Goal: Obtain resource: Download file/media

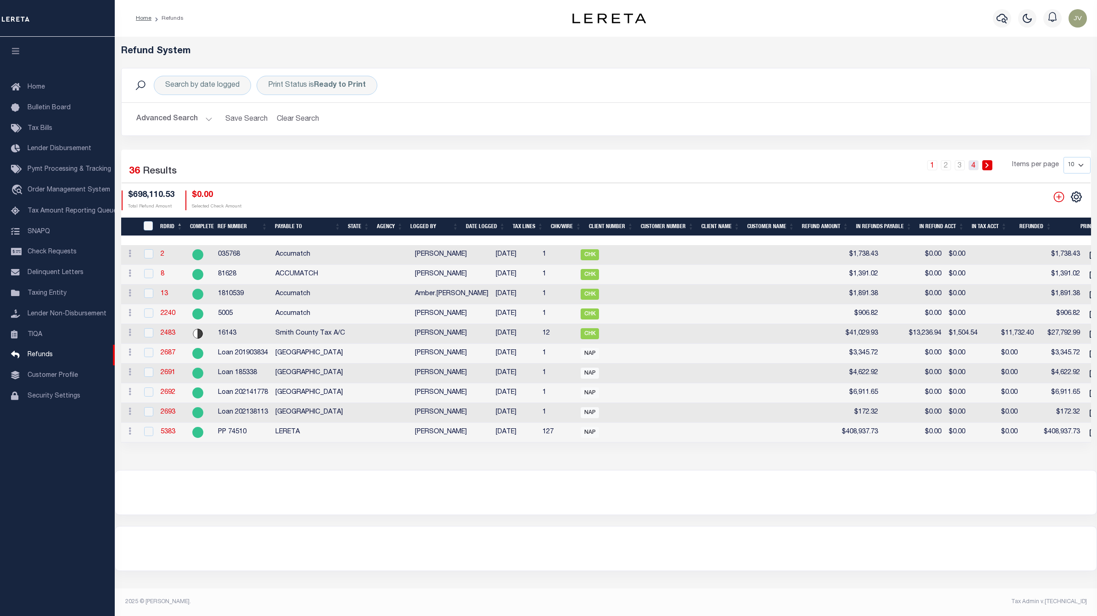
click at [970, 160] on link "4" at bounding box center [973, 165] width 10 height 10
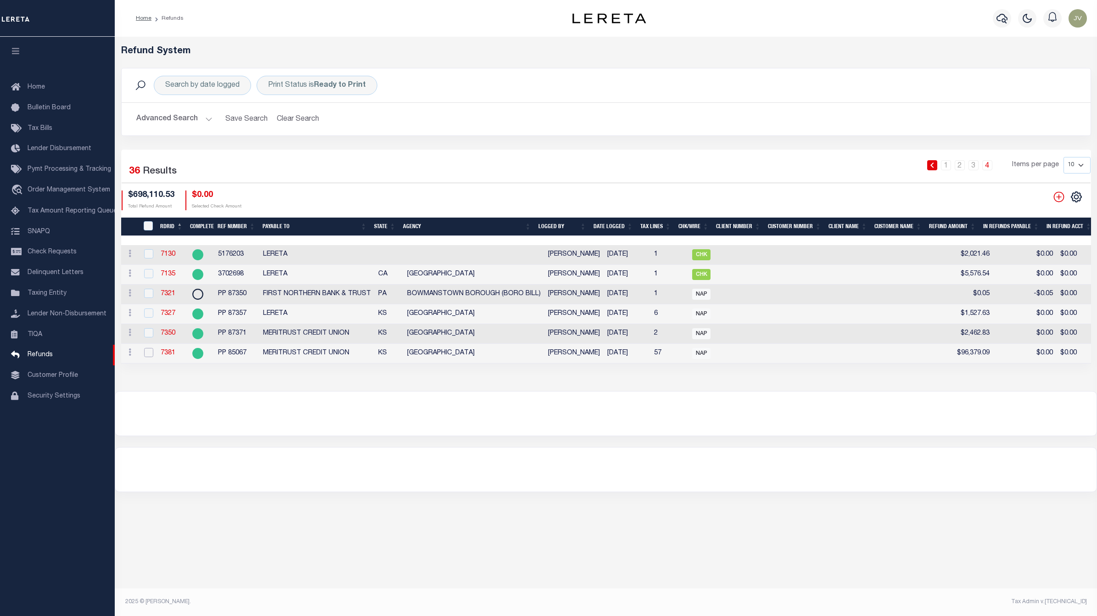
click at [145, 351] on input "checkbox" at bounding box center [148, 352] width 9 height 9
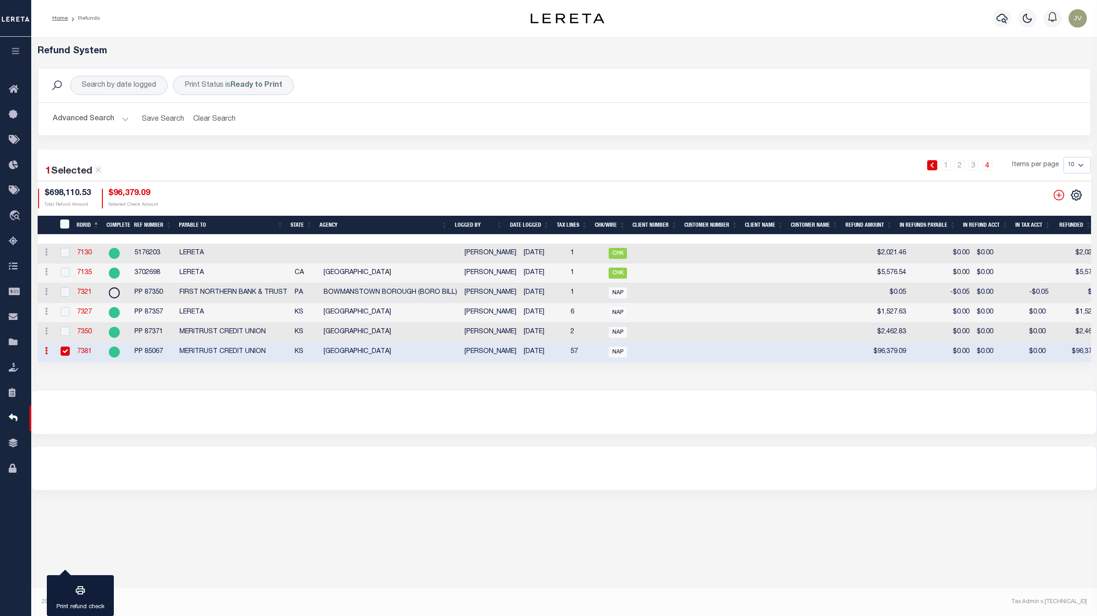
click at [63, 356] on input "checkbox" at bounding box center [65, 350] width 9 height 9
checkbox input "false"
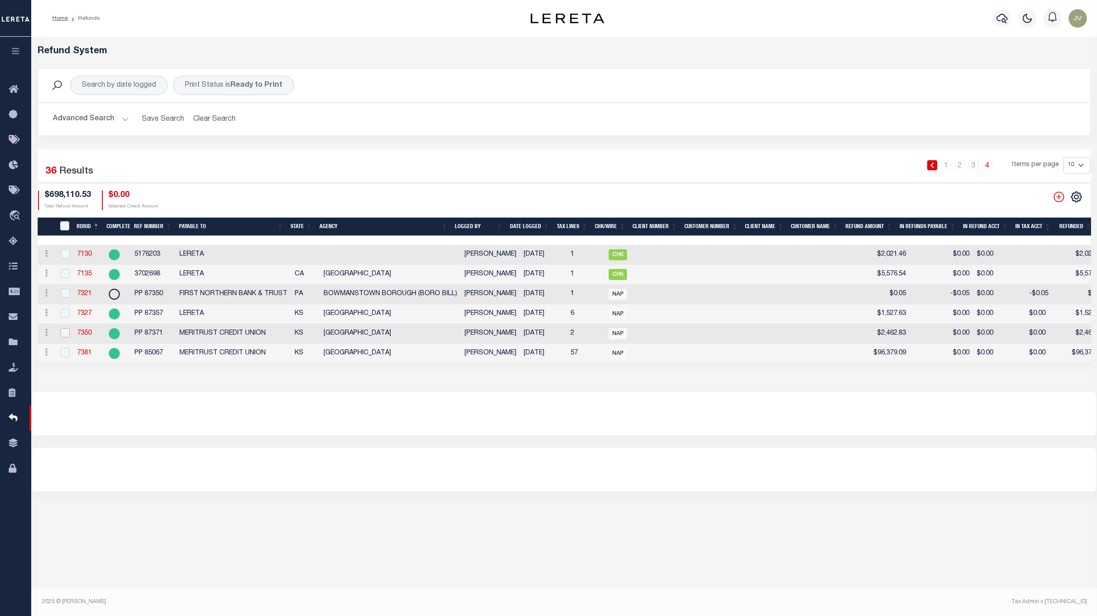
click at [63, 334] on input "checkbox" at bounding box center [65, 332] width 9 height 9
checkbox input "true"
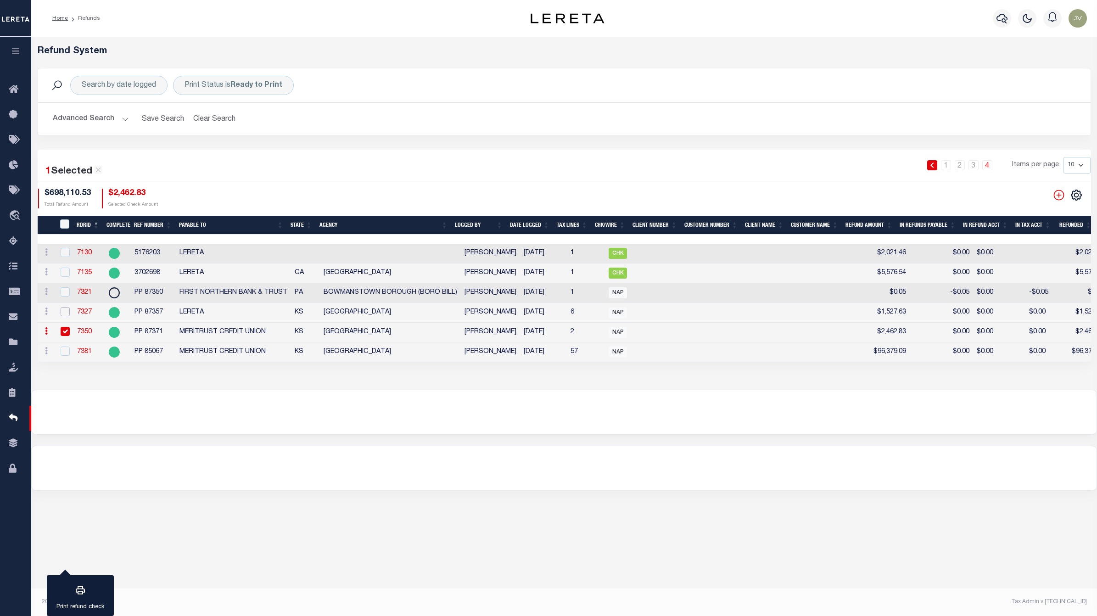
click at [61, 311] on input "checkbox" at bounding box center [65, 311] width 9 height 9
checkbox input "true"
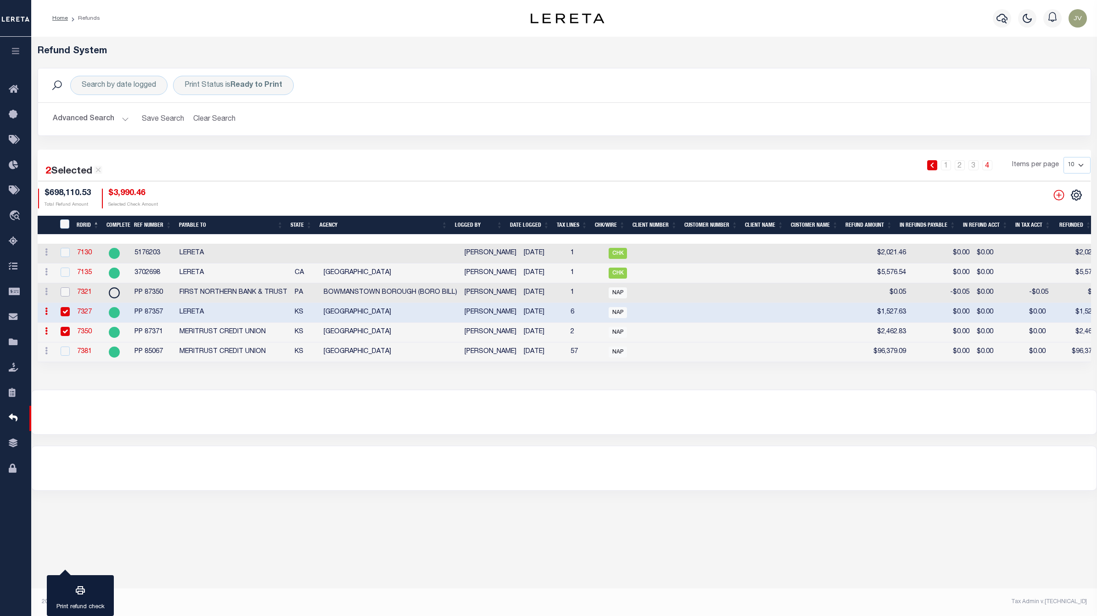
click at [62, 288] on input "checkbox" at bounding box center [65, 291] width 9 height 9
checkbox input "true"
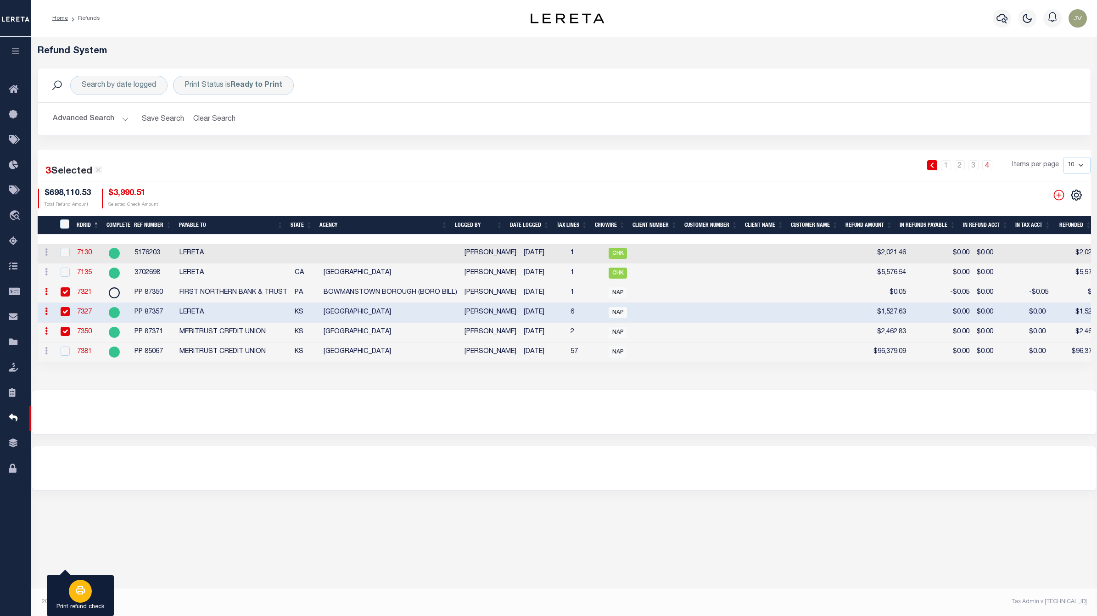
click at [75, 583] on div "button" at bounding box center [80, 591] width 23 height 23
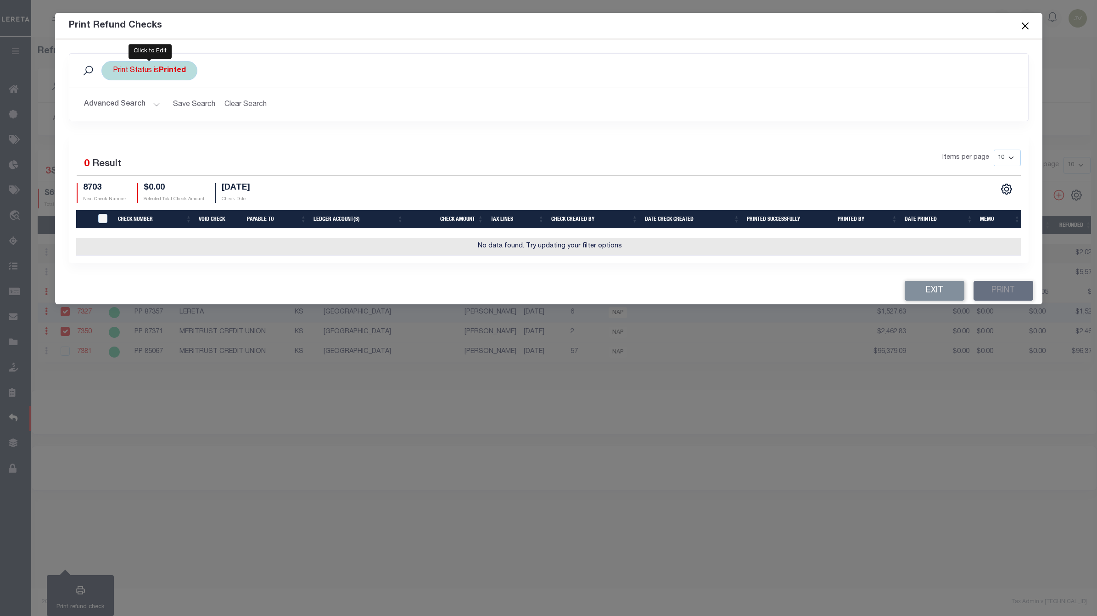
click at [160, 68] on b "Printed" at bounding box center [172, 70] width 27 height 7
click at [165, 114] on select "Printed Not Printed" at bounding box center [180, 115] width 135 height 17
select select "false"
click at [113, 107] on select "Printed Not Printed" at bounding box center [180, 115] width 135 height 17
click at [228, 139] on input "Apply" at bounding box center [234, 135] width 27 height 15
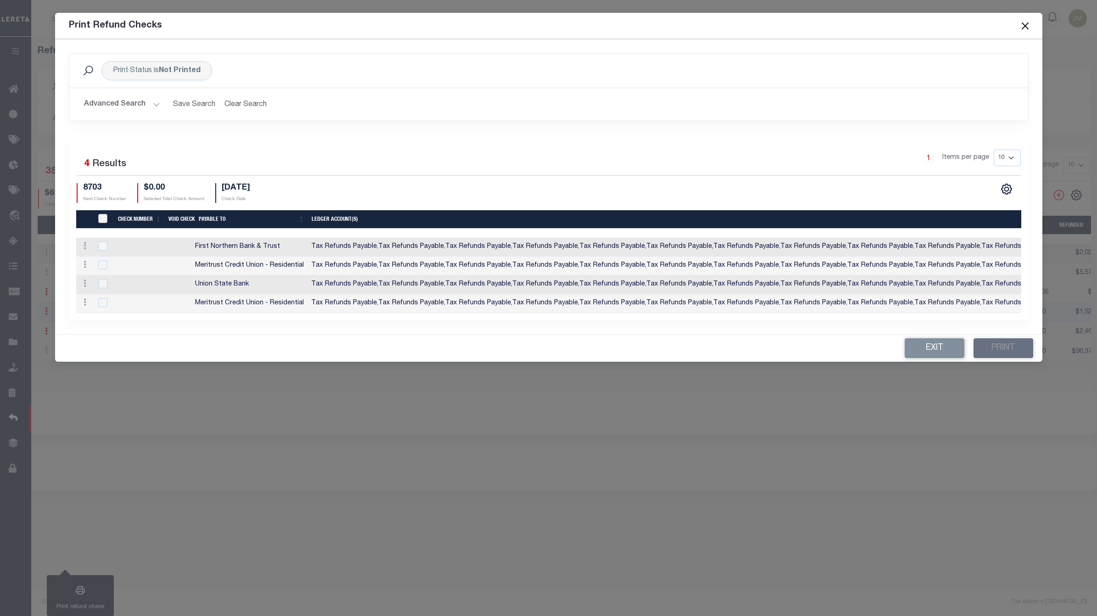
click at [106, 214] on input "TIQA Select" at bounding box center [102, 218] width 9 height 9
checkbox input "true"
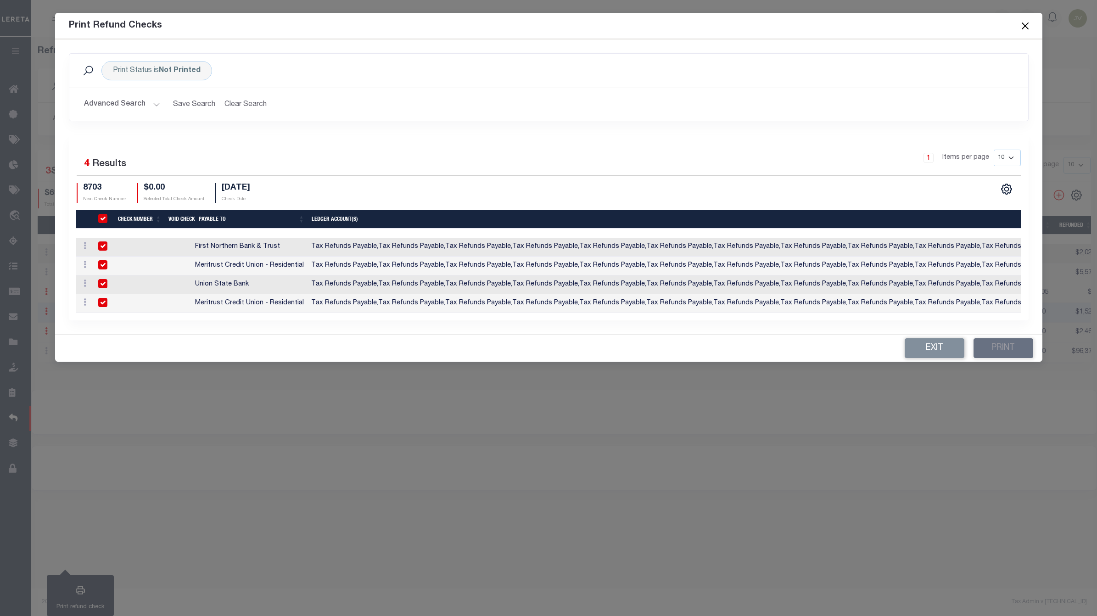
checkbox input "true"
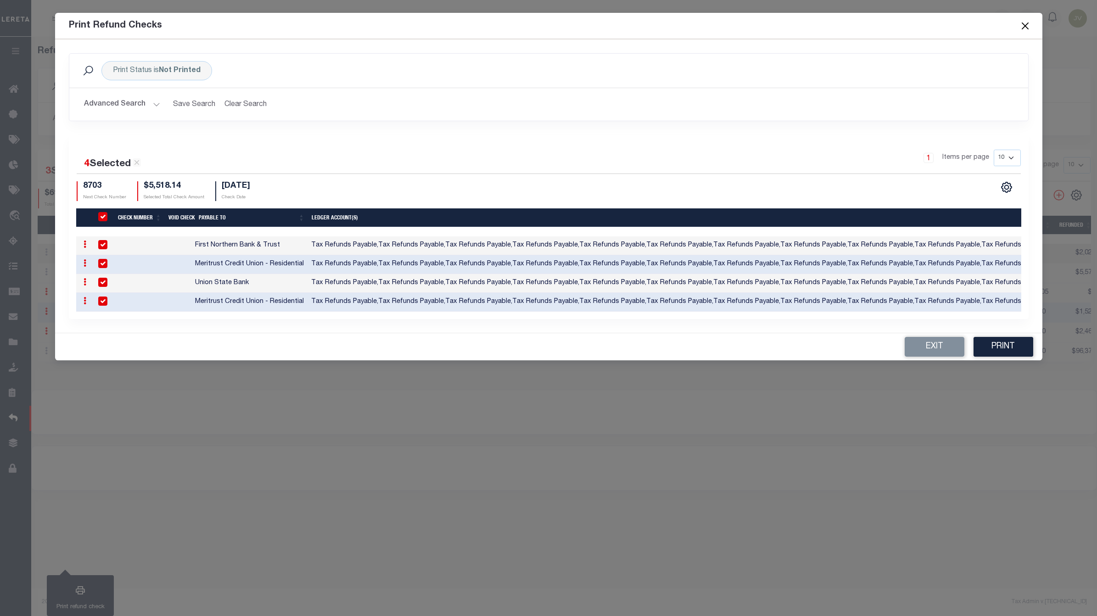
drag, startPoint x: 505, startPoint y: 317, endPoint x: 886, endPoint y: 324, distance: 380.9
click at [886, 324] on div "Print Status is Not Printed Search Advanced Search Save Search Clear Search Pri…" at bounding box center [548, 186] width 987 height 294
click at [768, 609] on div "Print Refund Checks Print Status is Not Printed Search Advanced Search Save Sea…" at bounding box center [548, 308] width 1097 height 616
click at [1031, 22] on span at bounding box center [1024, 26] width 35 height 26
click at [1027, 30] on button "Close" at bounding box center [1025, 26] width 12 height 12
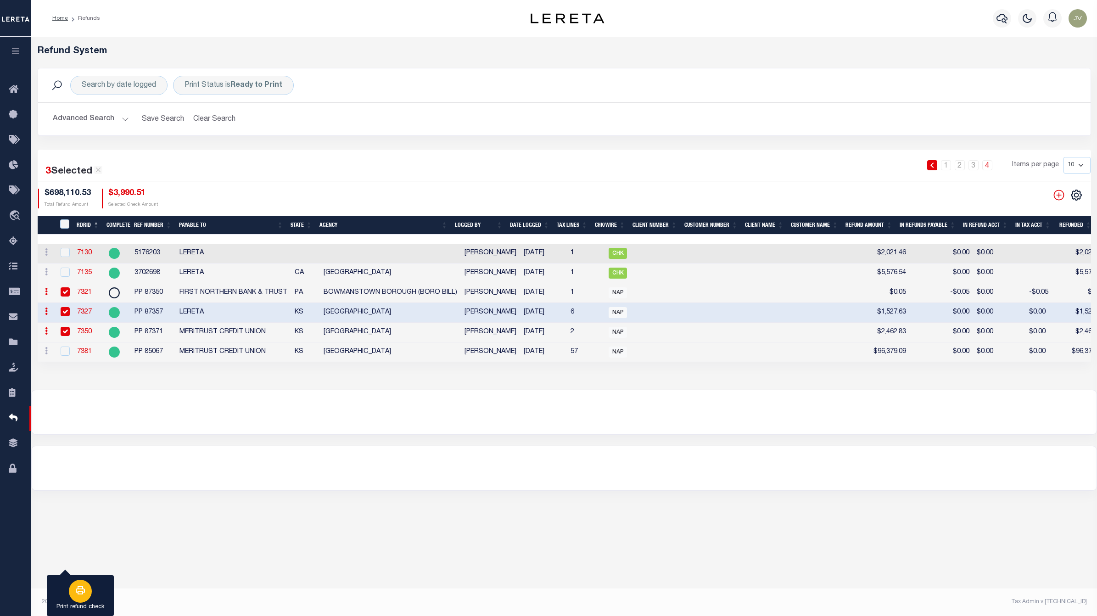
click at [92, 595] on button "Print refund check" at bounding box center [80, 595] width 67 height 41
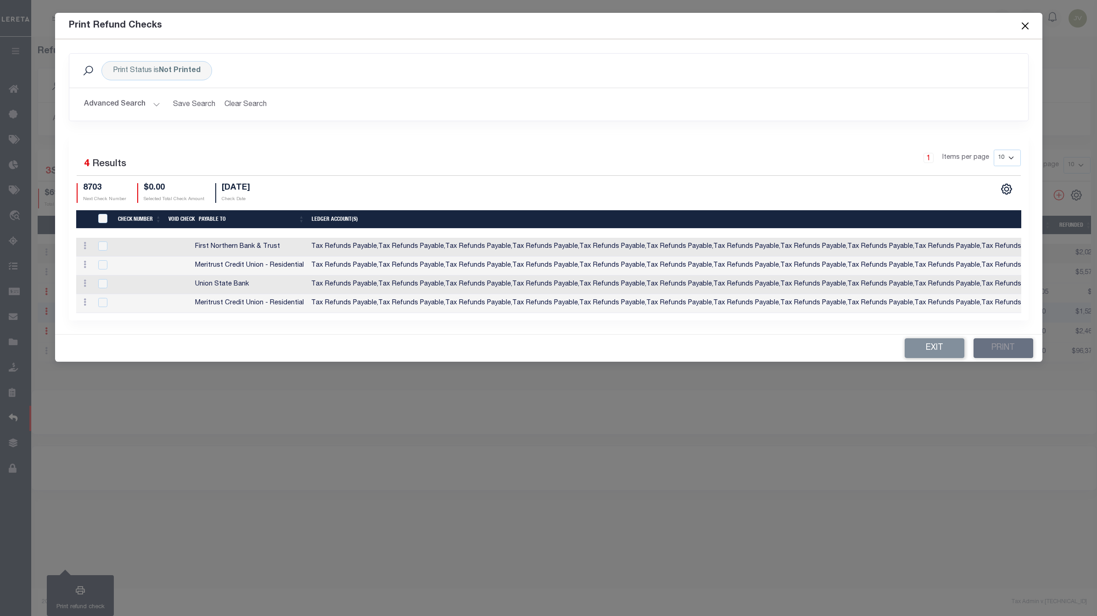
click at [109, 214] on div "TIQA Select" at bounding box center [105, 219] width 18 height 10
click at [103, 215] on input "TIQA Select" at bounding box center [102, 218] width 9 height 9
checkbox input "true"
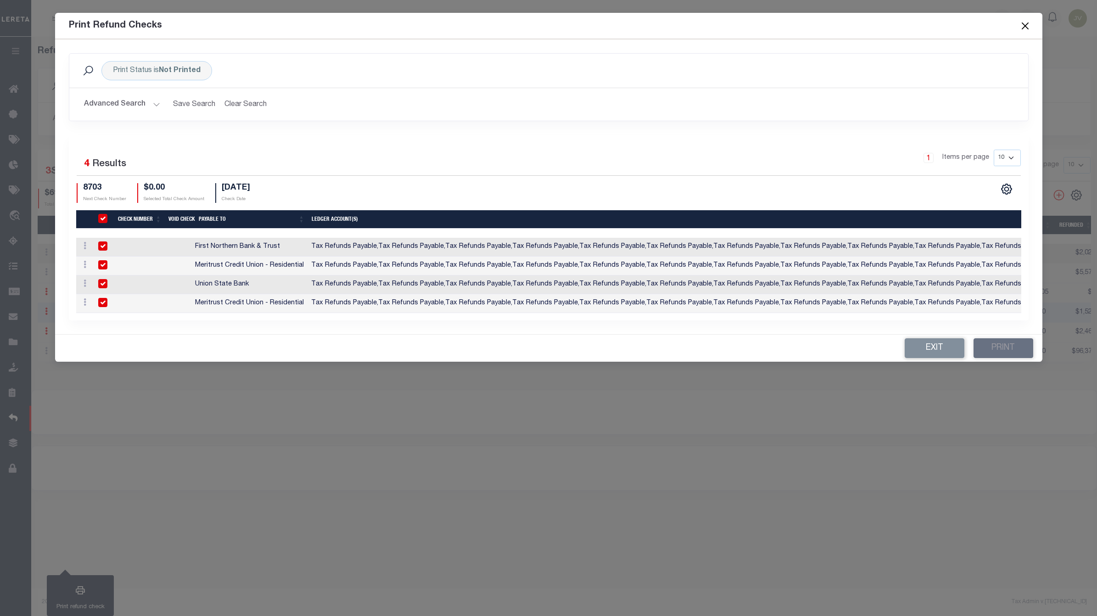
checkbox input "true"
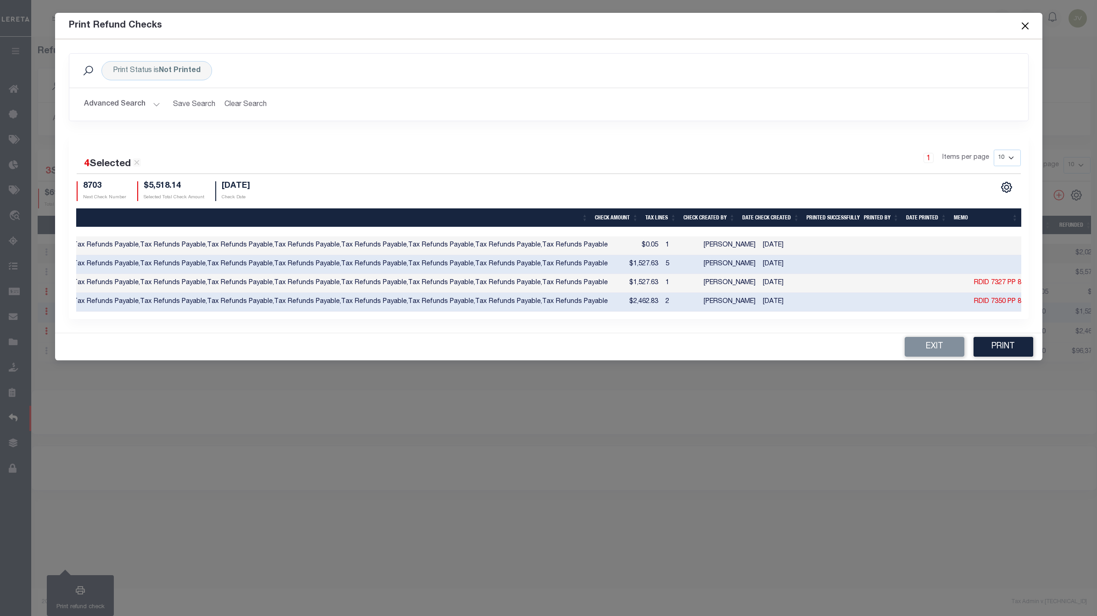
click at [1006, 179] on div "4 Selected 4 Results 1 Items per page 10 25 50 100 8703 Next Check Number $5,51…" at bounding box center [548, 175] width 959 height 51
click at [1006, 187] on icon "" at bounding box center [1006, 187] width 12 height 12
click at [961, 203] on link "CSV" at bounding box center [968, 203] width 89 height 18
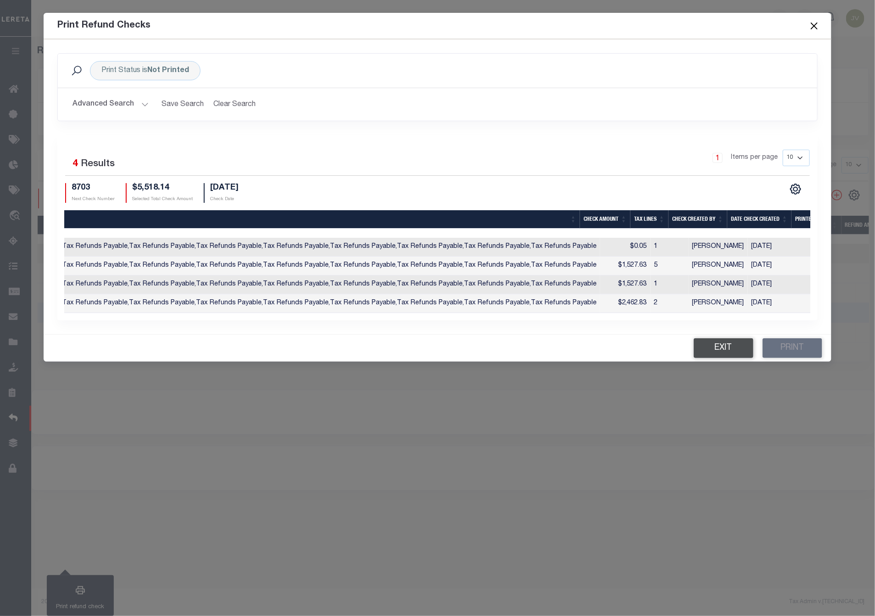
click at [721, 354] on button "Exit" at bounding box center [724, 348] width 60 height 20
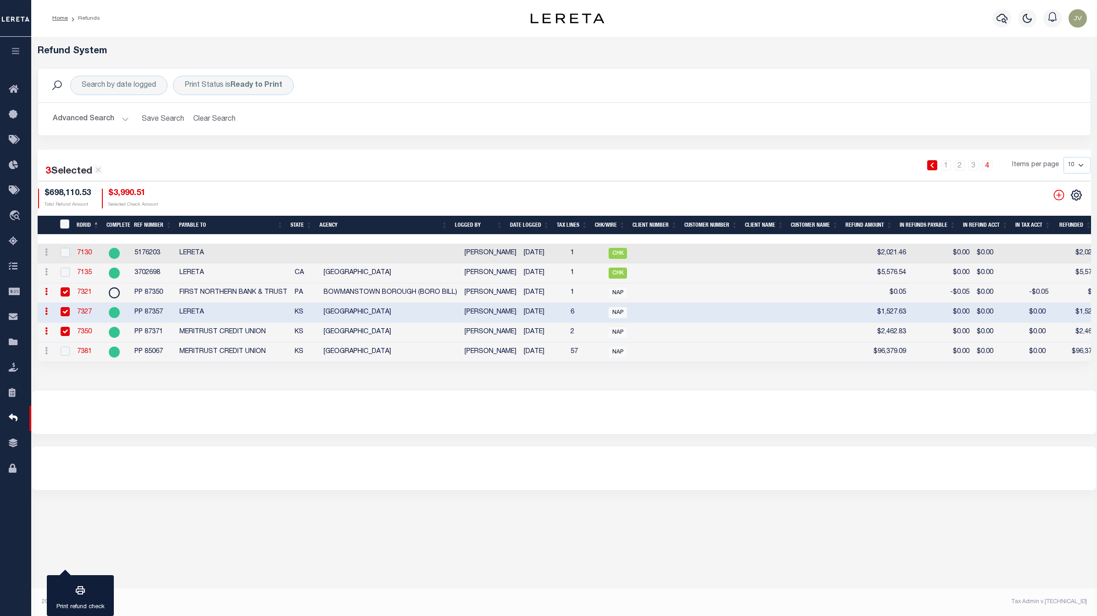
click at [67, 294] on input "checkbox" at bounding box center [65, 291] width 9 height 9
checkbox input "false"
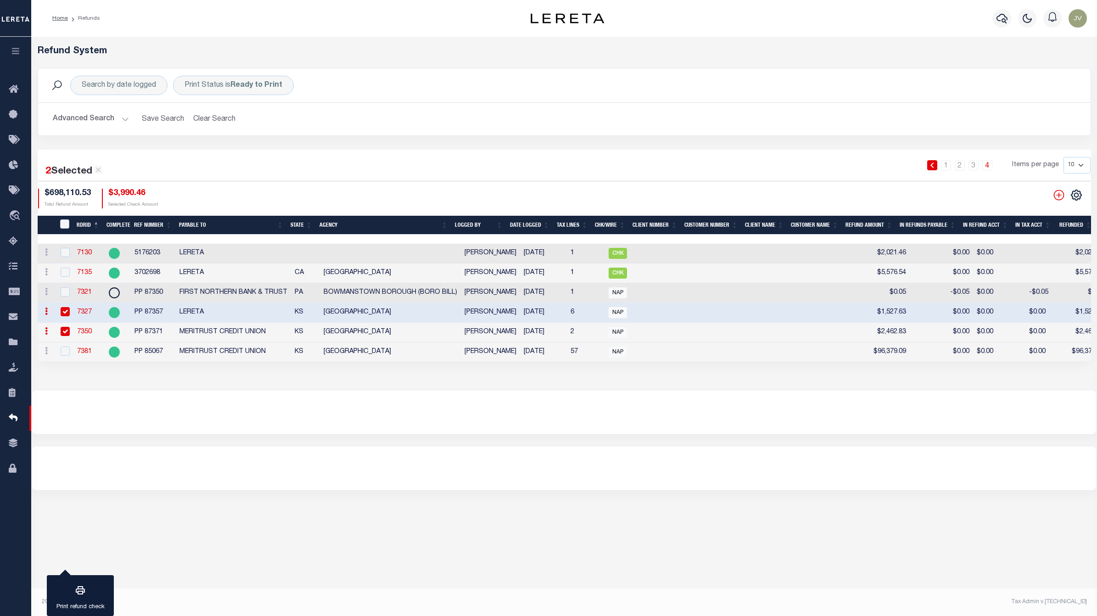
click at [67, 334] on input "checkbox" at bounding box center [65, 331] width 9 height 9
checkbox input "false"
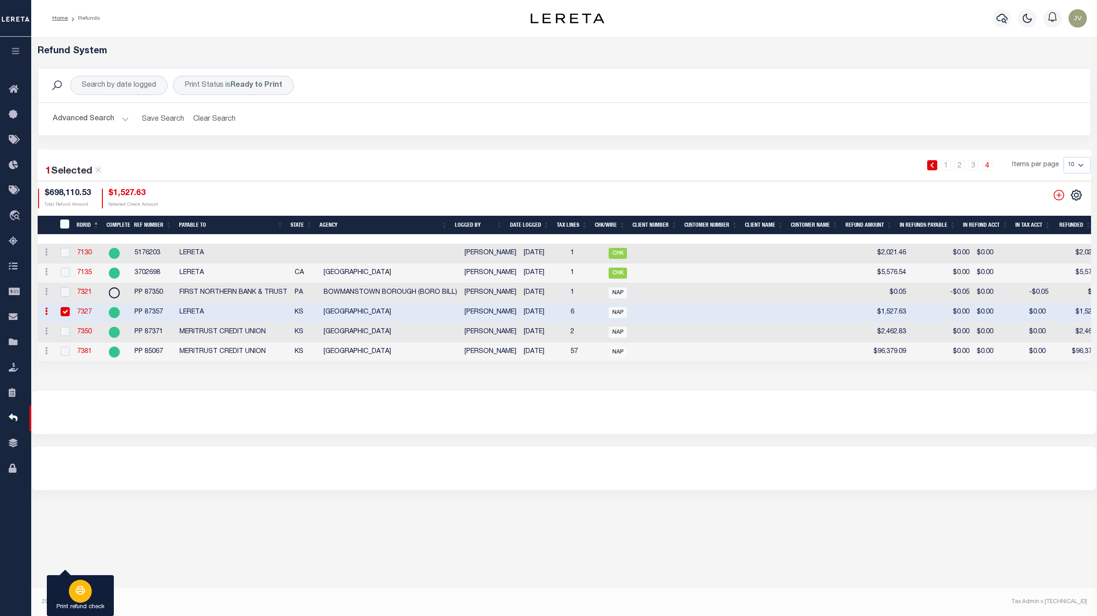
click at [88, 583] on div "button" at bounding box center [80, 591] width 23 height 23
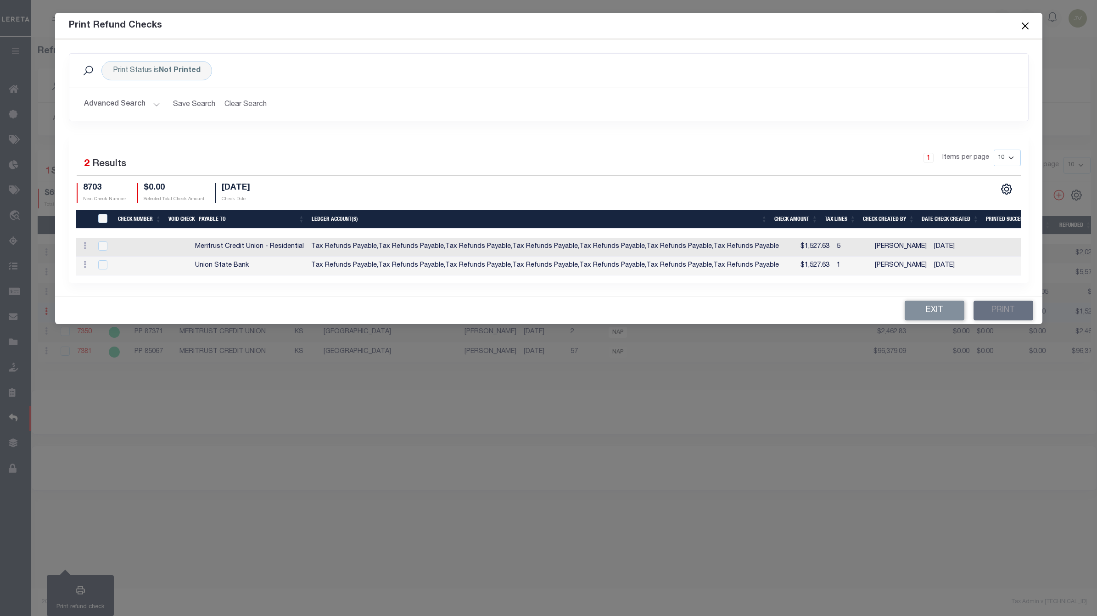
click at [106, 212] on th "TIQA Select" at bounding box center [103, 219] width 22 height 19
click at [945, 315] on button "Exit" at bounding box center [934, 311] width 60 height 20
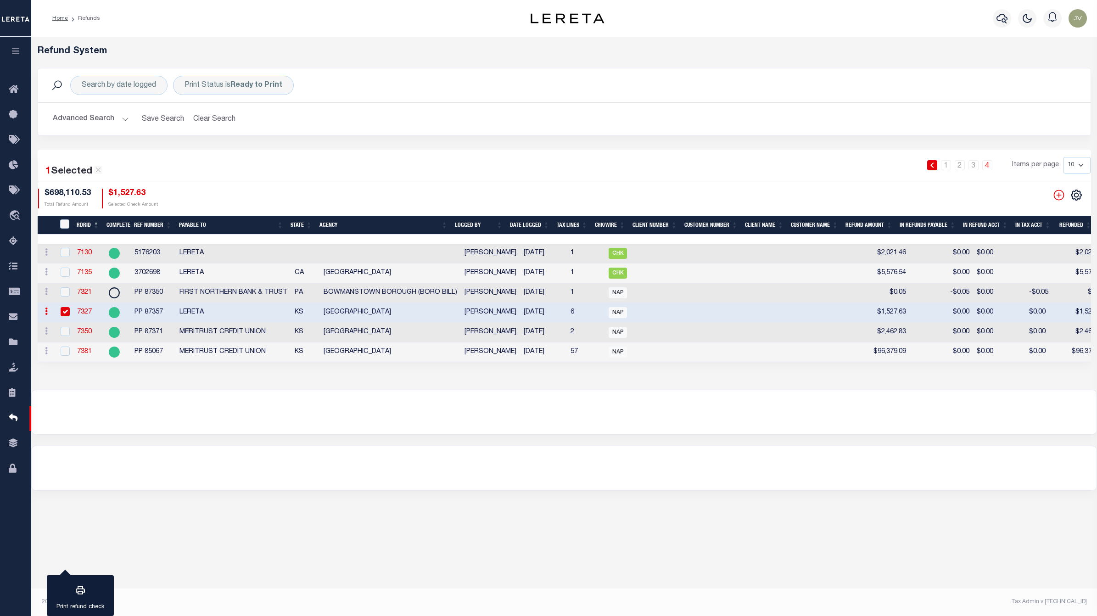
click at [63, 312] on input "checkbox" at bounding box center [65, 311] width 9 height 9
checkbox input "false"
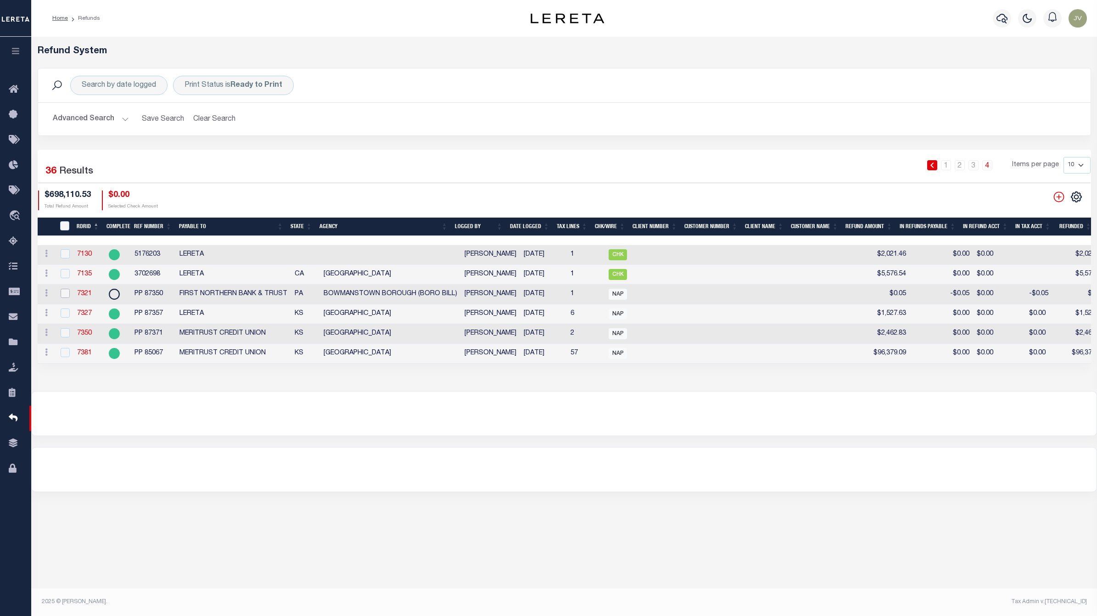
click at [65, 294] on input "checkbox" at bounding box center [65, 293] width 9 height 9
checkbox input "true"
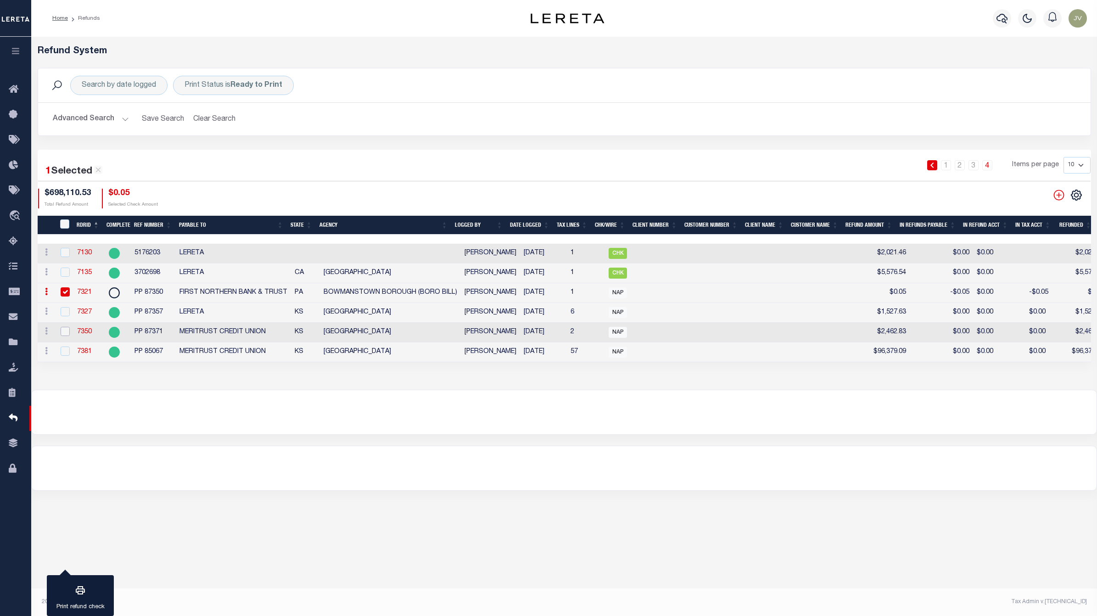
click at [65, 334] on input "checkbox" at bounding box center [65, 331] width 9 height 9
checkbox input "true"
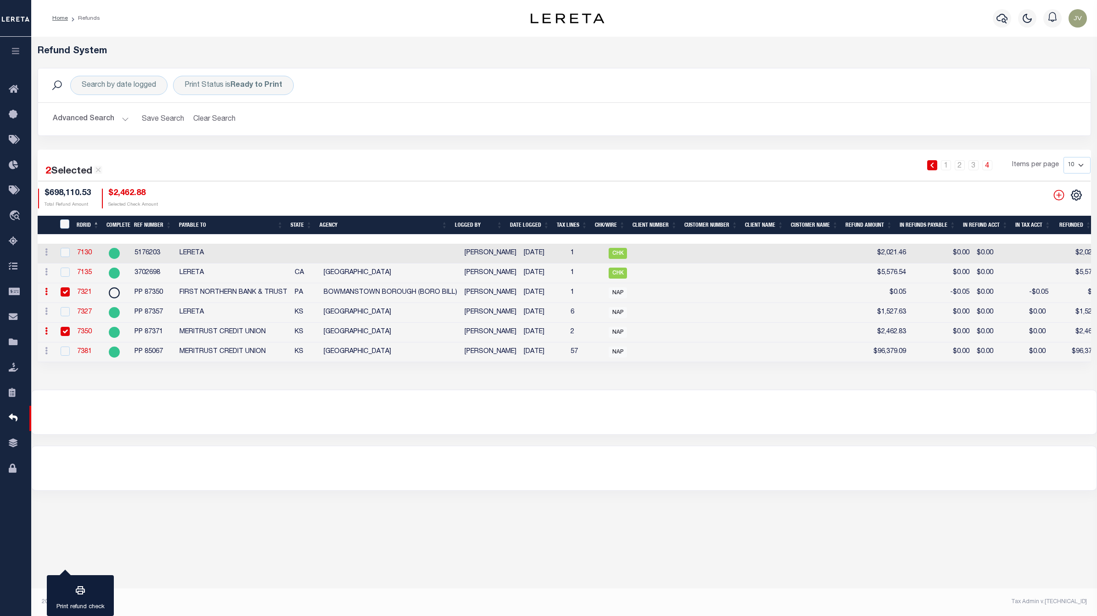
drag, startPoint x: 659, startPoint y: 372, endPoint x: 668, endPoint y: 372, distance: 8.7
click at [668, 372] on div "Refund System Search by date logged Print Status is Ready to Print Search Advan…" at bounding box center [563, 213] width 1065 height 353
click at [90, 586] on div "button" at bounding box center [80, 591] width 23 height 23
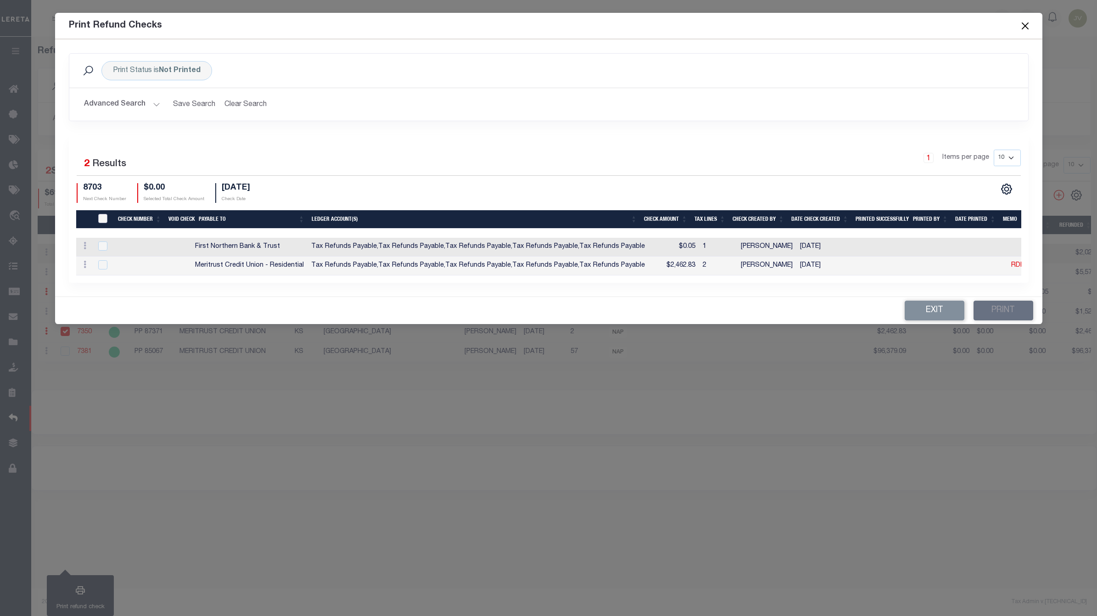
click at [100, 216] on input "TIQA Select" at bounding box center [102, 218] width 9 height 9
checkbox input "true"
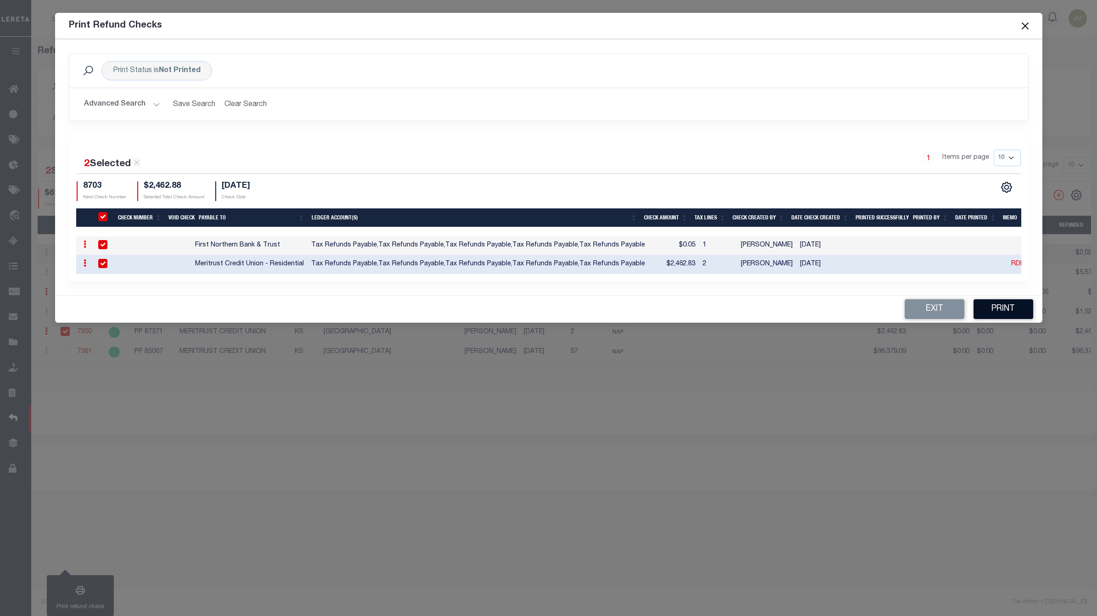
click at [1003, 310] on button "Print" at bounding box center [1003, 309] width 60 height 20
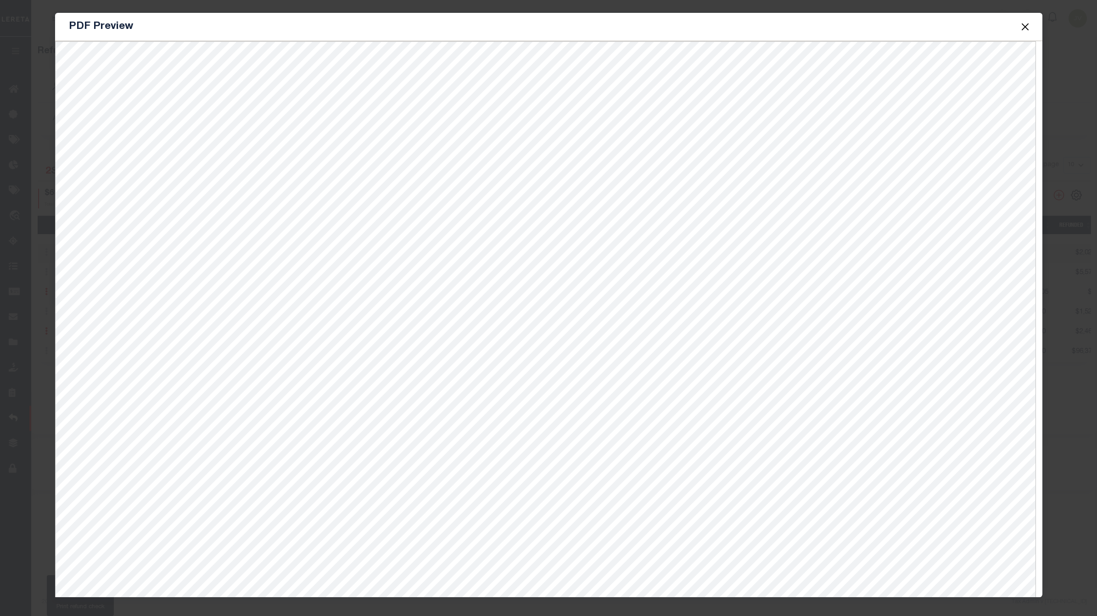
click at [1027, 28] on button "Close" at bounding box center [1025, 27] width 12 height 12
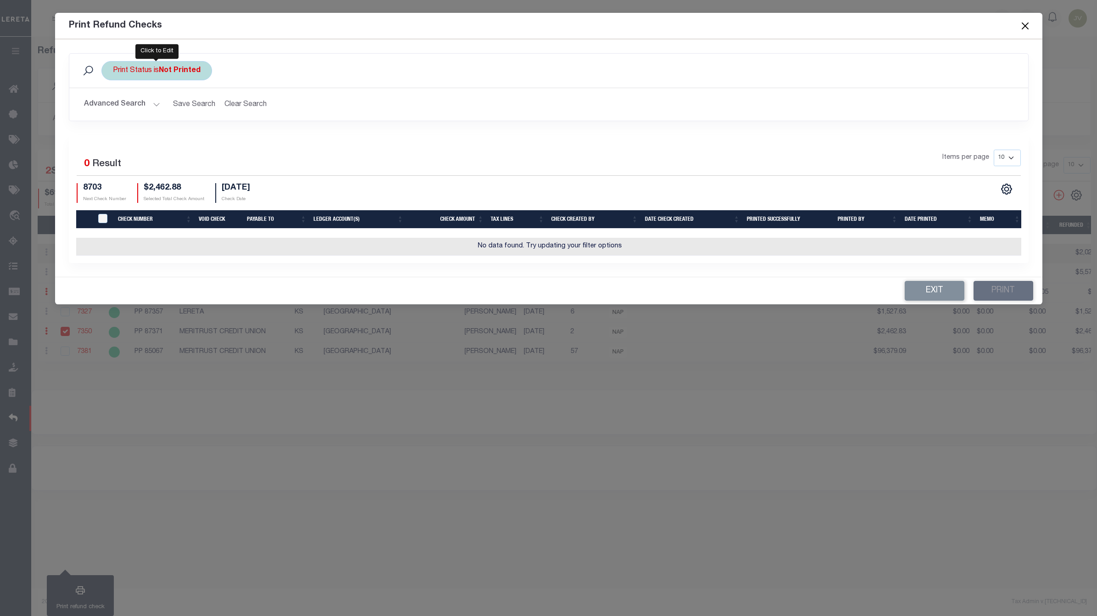
click at [191, 67] on b "Not Printed" at bounding box center [180, 70] width 42 height 7
click at [187, 111] on select "Printed Not Printed" at bounding box center [180, 115] width 135 height 17
select select "true"
click at [113, 107] on select "Printed Not Printed" at bounding box center [180, 115] width 135 height 17
click at [240, 134] on input "Apply" at bounding box center [234, 135] width 27 height 15
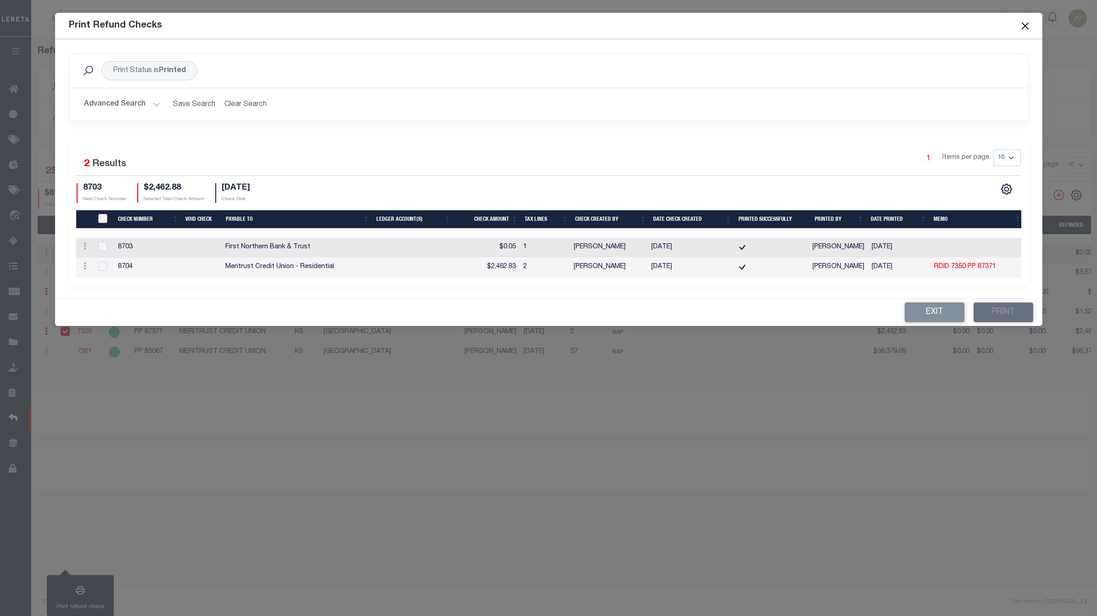
click at [101, 214] on input "TIQA Select" at bounding box center [102, 218] width 9 height 9
checkbox input "true"
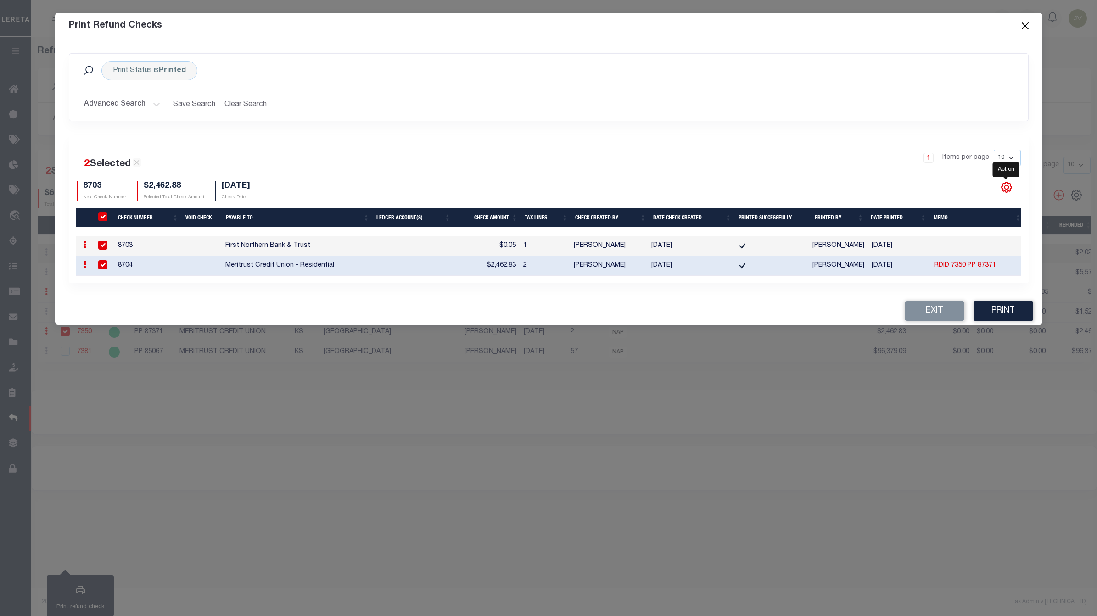
click at [1001, 182] on icon "" at bounding box center [1006, 187] width 12 height 12
click at [953, 56] on link "CSV" at bounding box center [968, 65] width 89 height 18
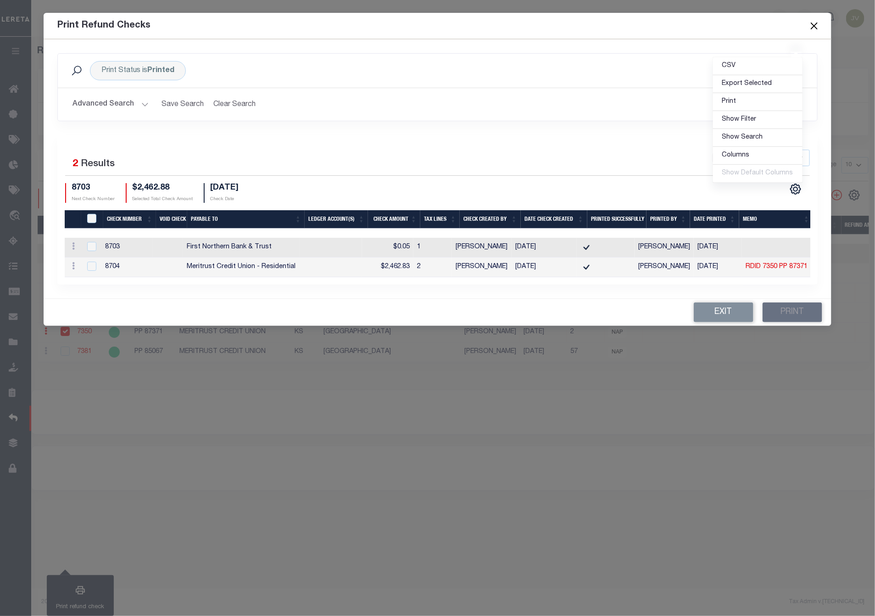
click at [820, 20] on button "Close" at bounding box center [814, 26] width 12 height 12
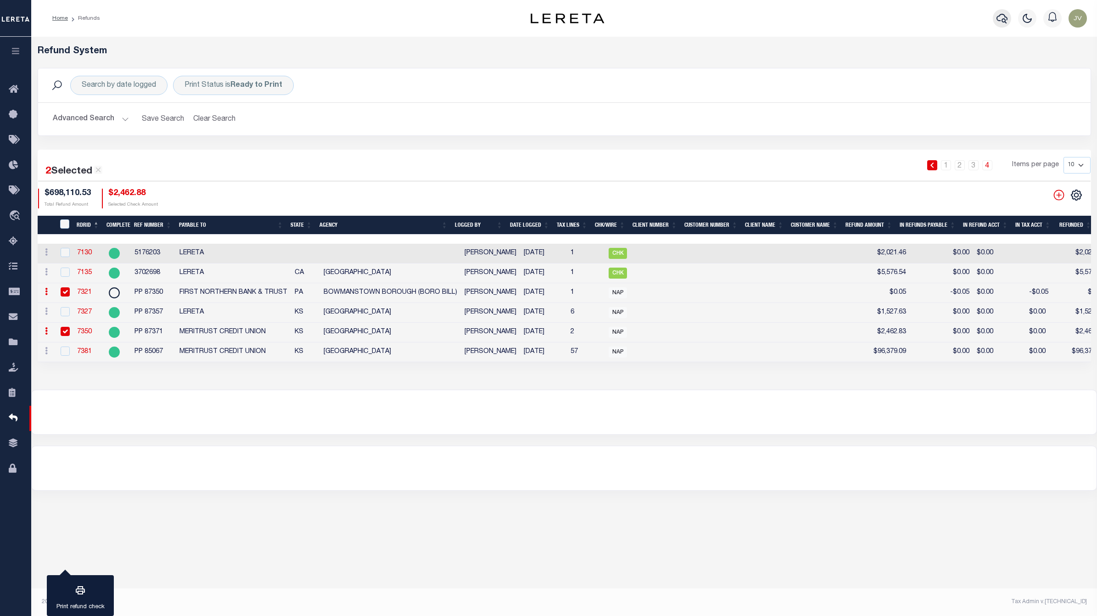
click at [997, 16] on icon "button" at bounding box center [1001, 18] width 11 height 11
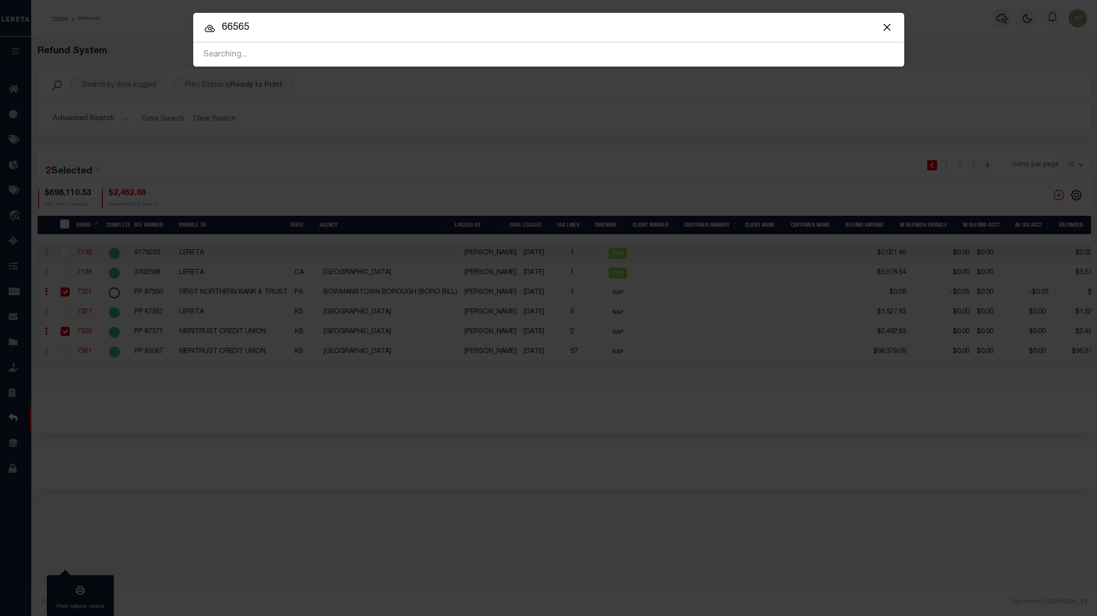
type input "66565"
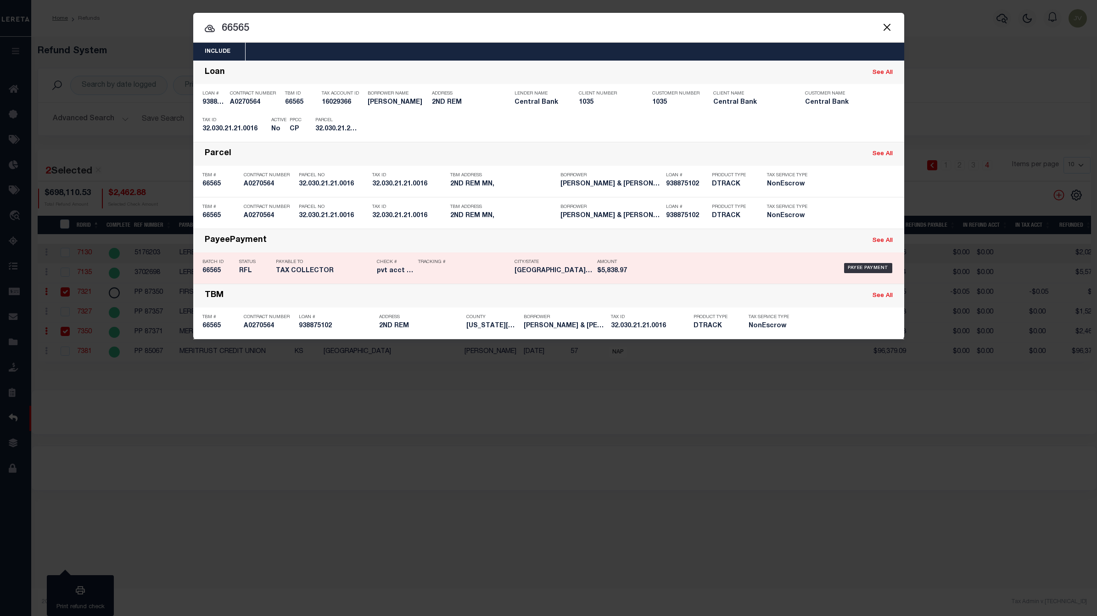
click at [205, 267] on h5 "66565" at bounding box center [218, 271] width 32 height 8
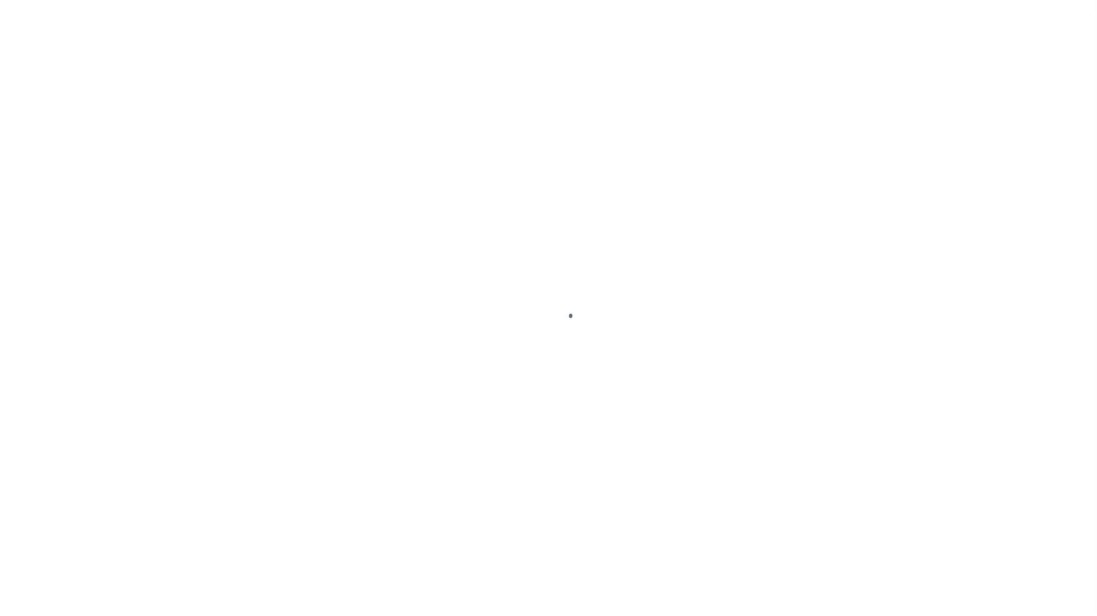
select select "RFL"
type input "[DATE]"
type input "$5,838.97"
type input "pvt acct - told lender"
select select
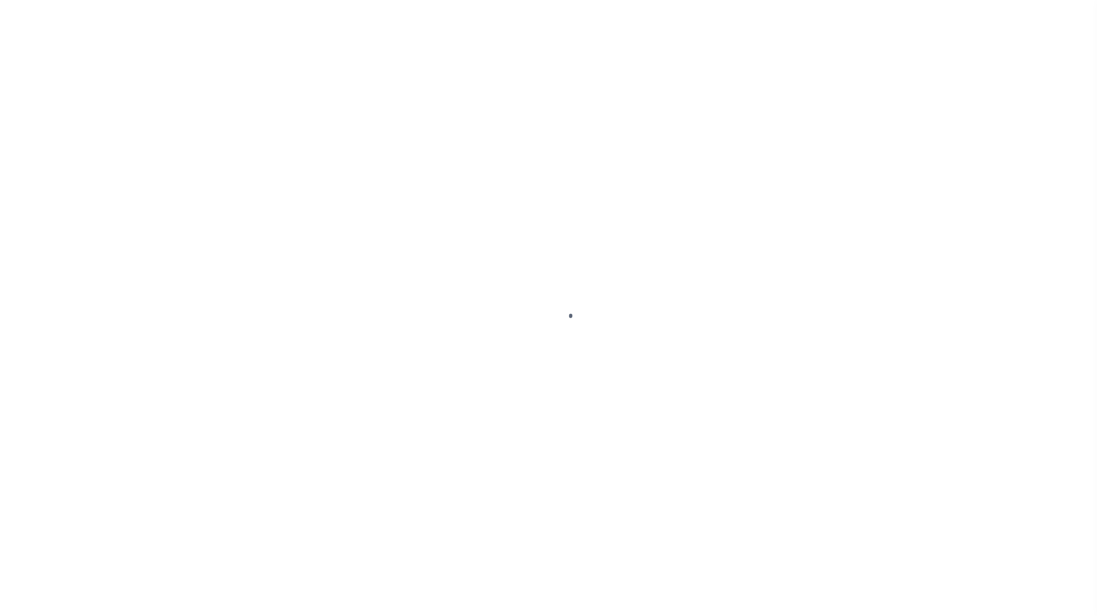
type input "N"
select select "37"
radio input "true"
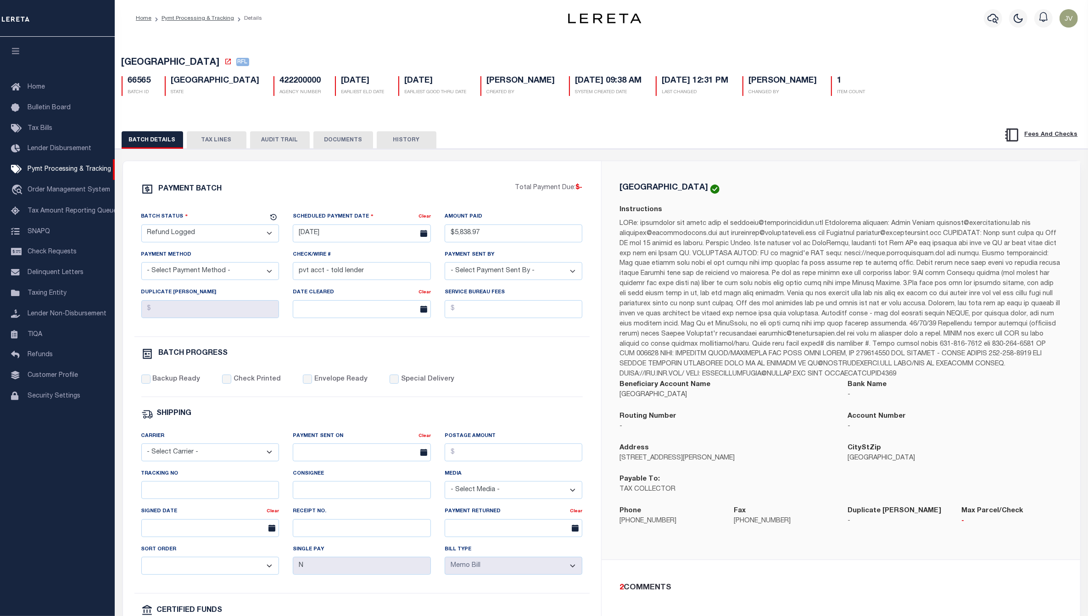
click at [290, 143] on button "AUDIT TRAIL" at bounding box center [280, 139] width 60 height 17
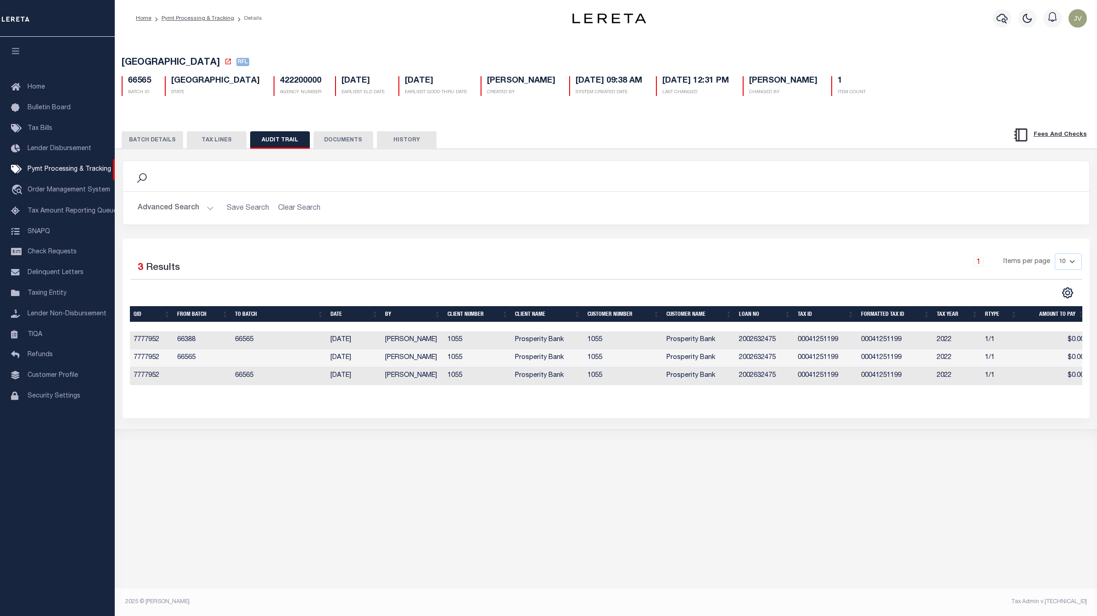
click at [352, 138] on button "DOCUMENTS" at bounding box center [343, 139] width 60 height 17
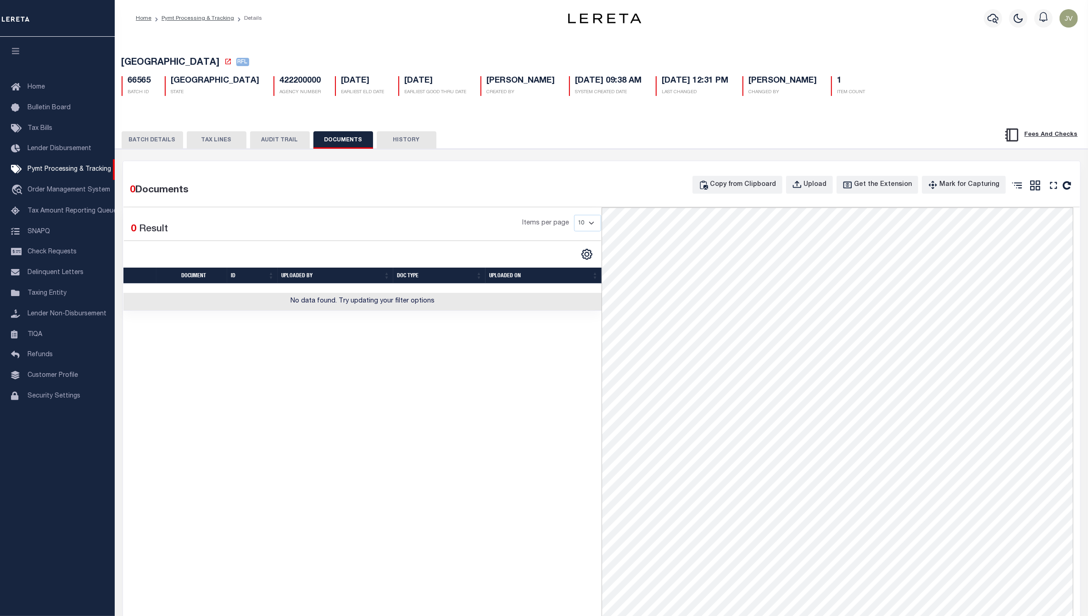
click at [393, 136] on button "HISTORY" at bounding box center [407, 139] width 60 height 17
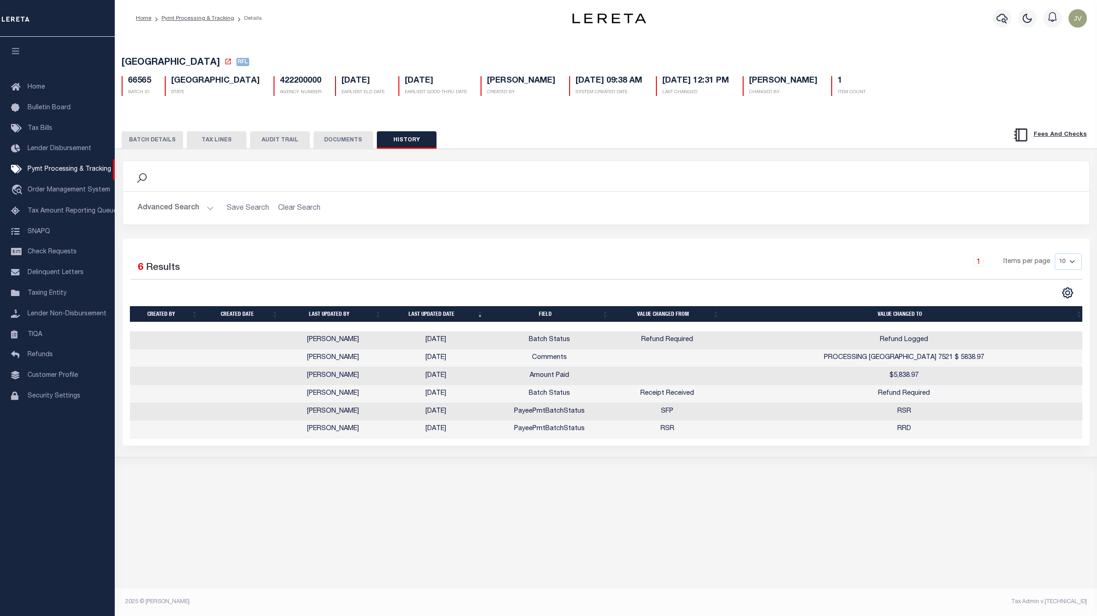
click at [293, 137] on button "AUDIT TRAIL" at bounding box center [280, 139] width 60 height 17
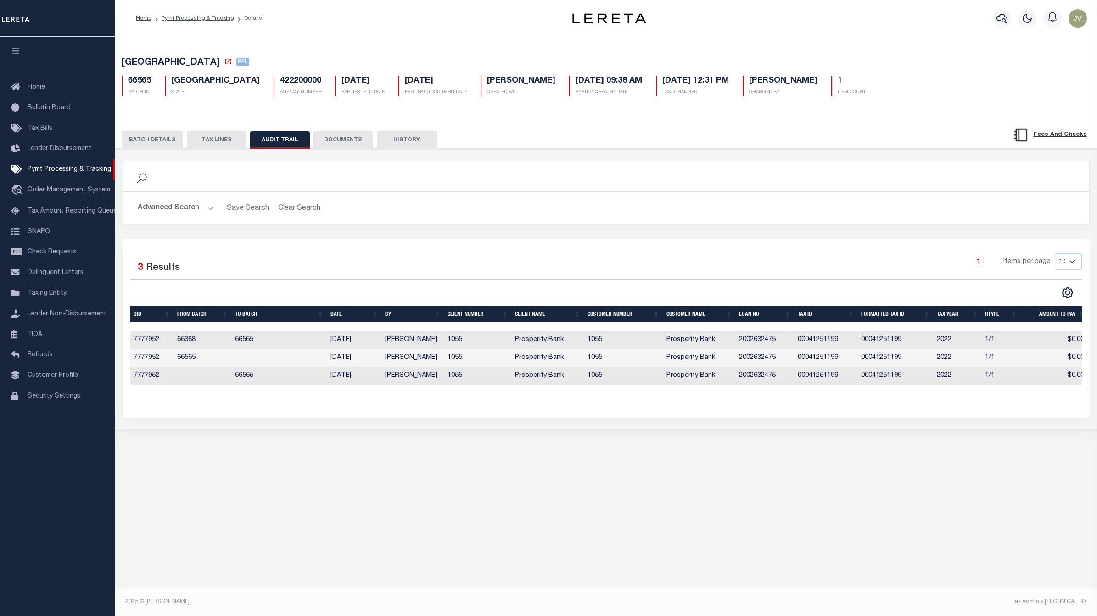
click at [207, 140] on button "TAX LINES" at bounding box center [217, 139] width 60 height 17
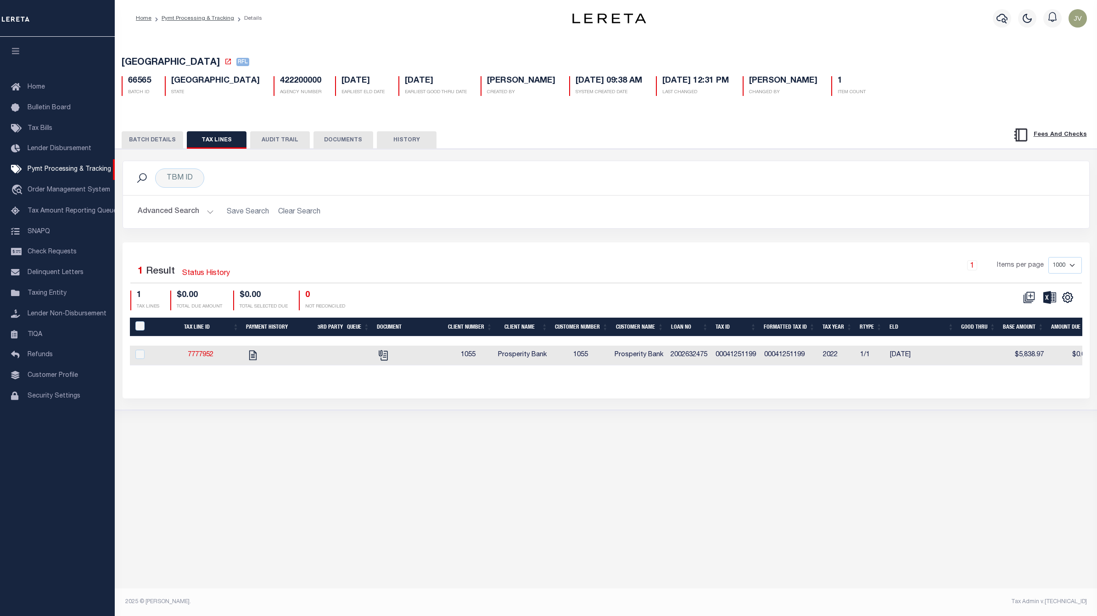
click at [148, 134] on button "BATCH DETAILS" at bounding box center [152, 139] width 61 height 17
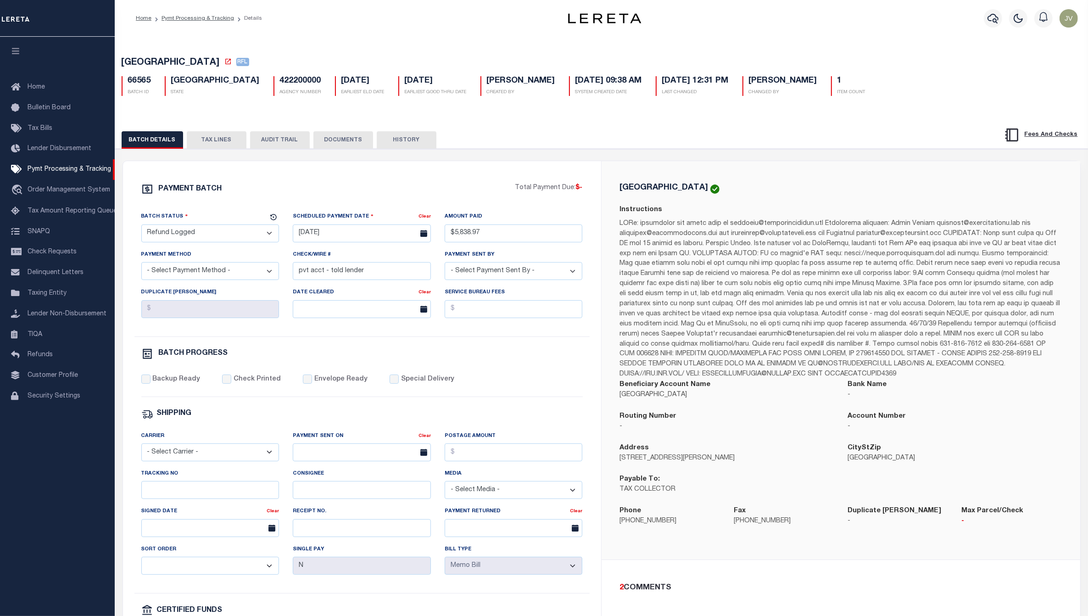
click at [227, 145] on button "TAX LINES" at bounding box center [217, 139] width 60 height 17
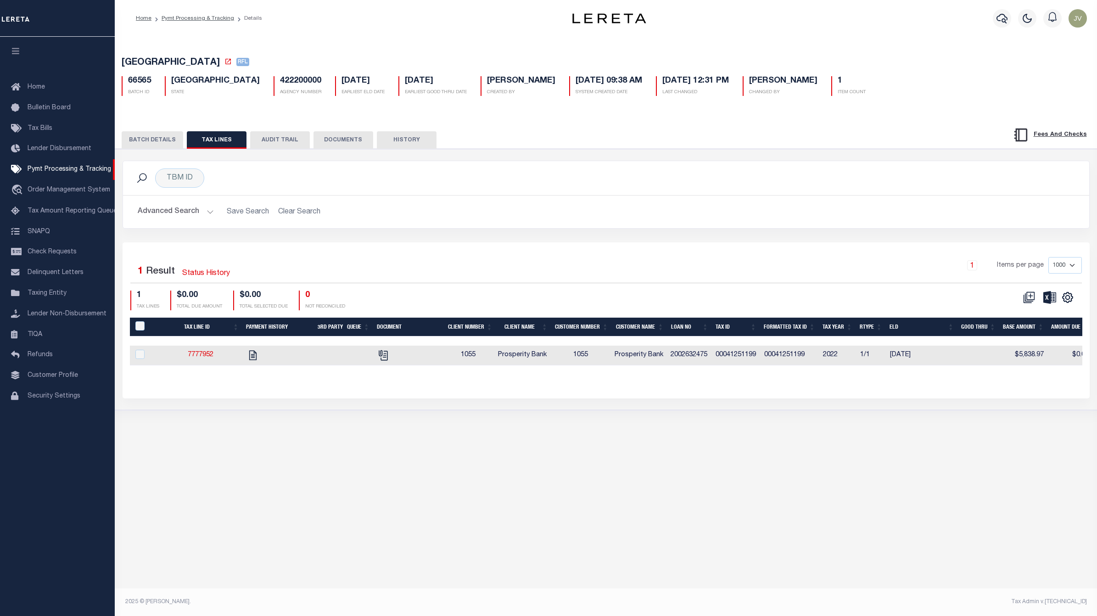
click at [335, 145] on button "DOCUMENTS" at bounding box center [343, 139] width 60 height 17
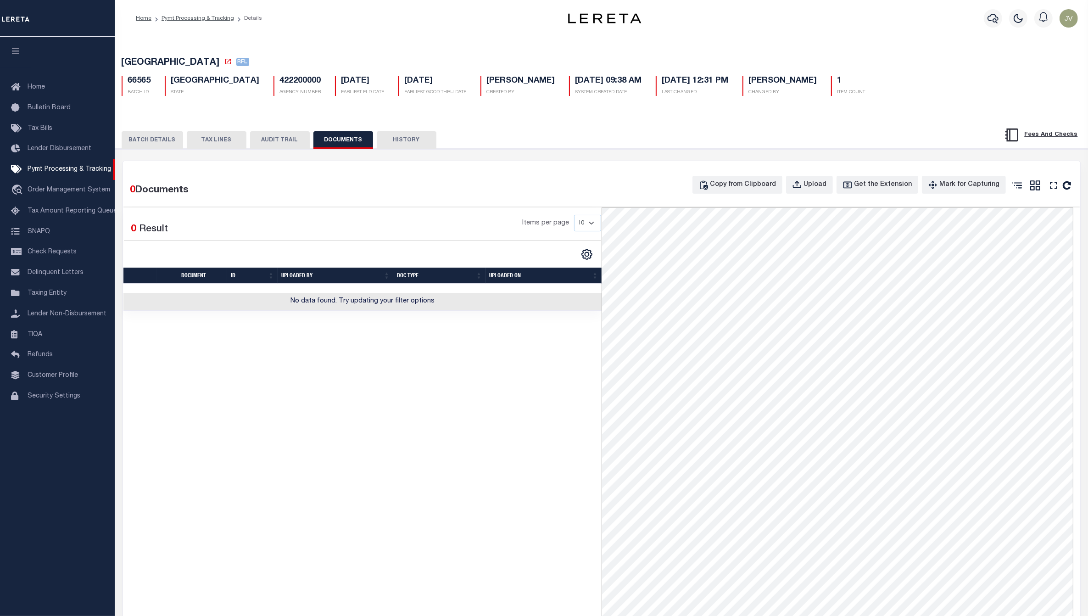
click at [274, 147] on button "AUDIT TRAIL" at bounding box center [280, 139] width 60 height 17
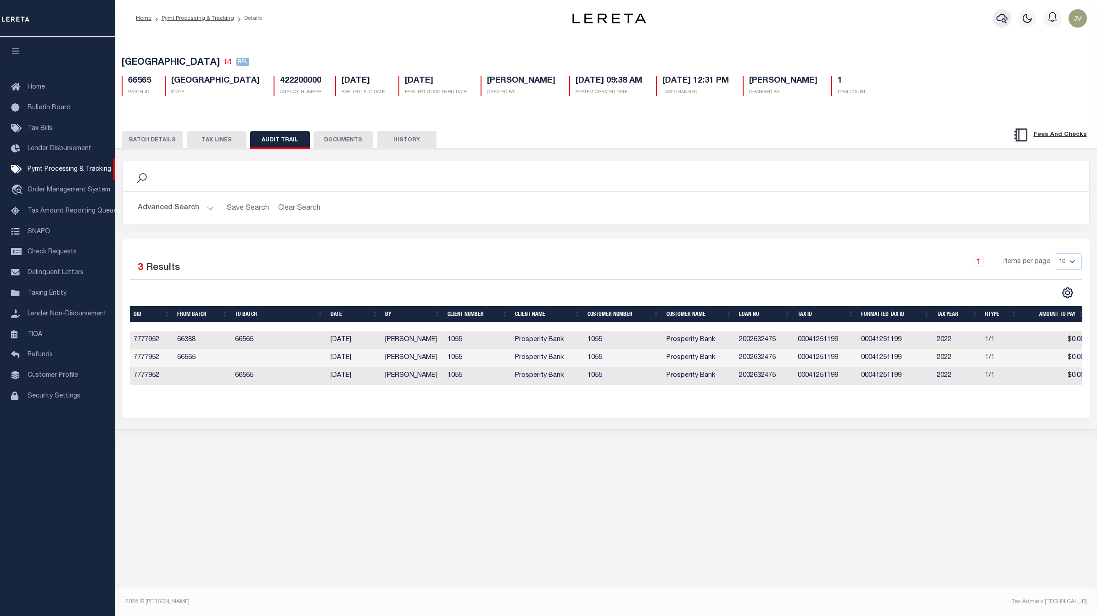
click at [1006, 14] on icon "button" at bounding box center [1001, 18] width 11 height 11
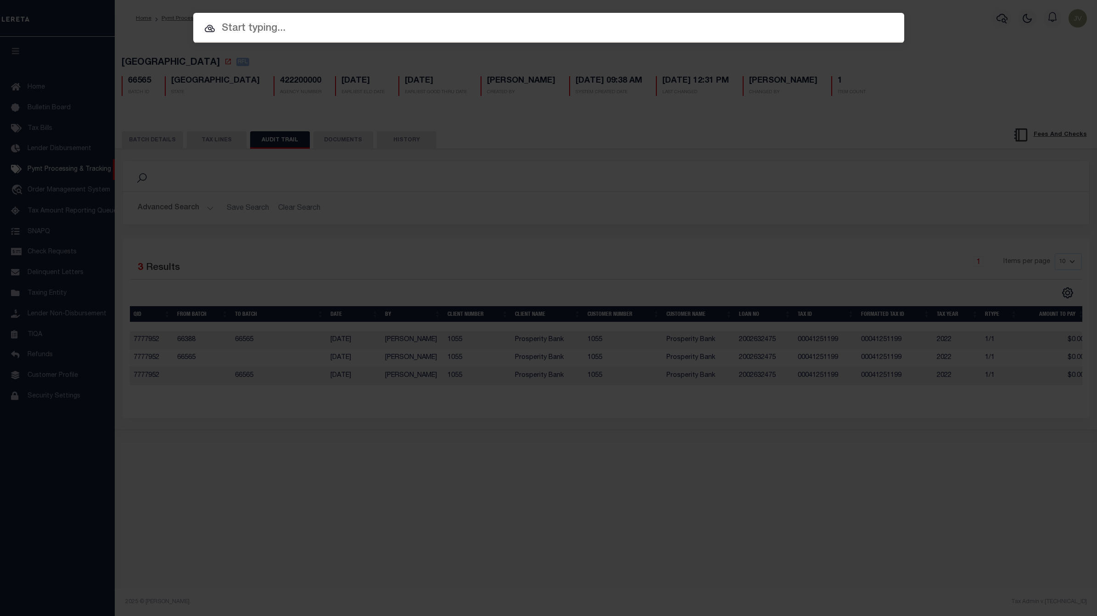
click at [738, 159] on div "Include Loans TBM Customers Borrowers Payments (Lender Non-Disb) Payments (Lend…" at bounding box center [548, 308] width 1097 height 616
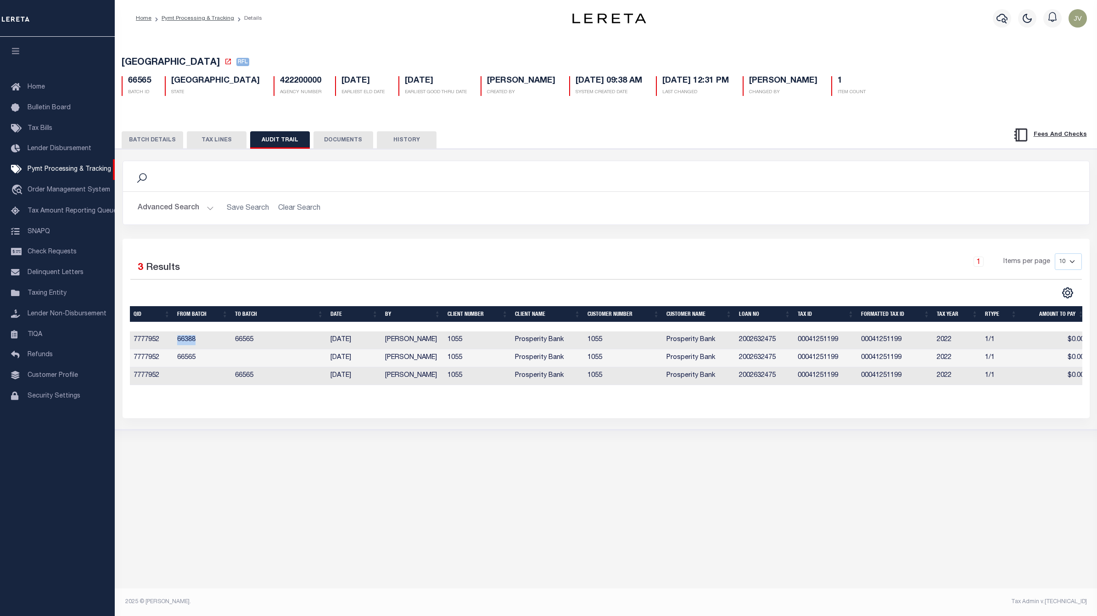
drag, startPoint x: 175, startPoint y: 338, endPoint x: 195, endPoint y: 339, distance: 20.7
click at [195, 339] on td "66388" at bounding box center [202, 340] width 58 height 18
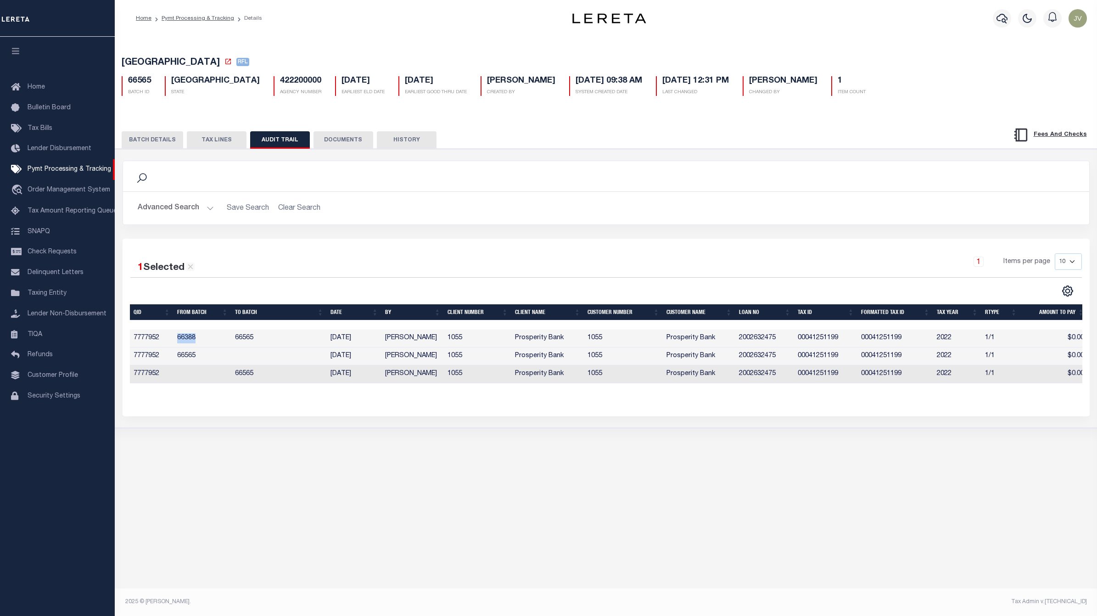
copy td "66388"
click at [1006, 19] on icon "button" at bounding box center [1001, 18] width 11 height 11
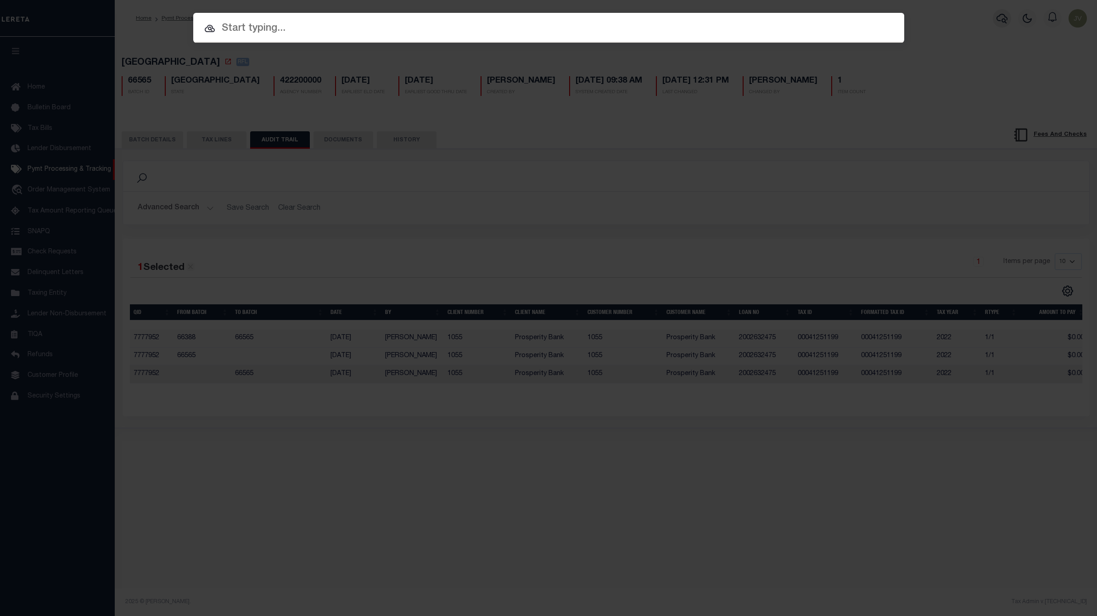
paste input "66388"
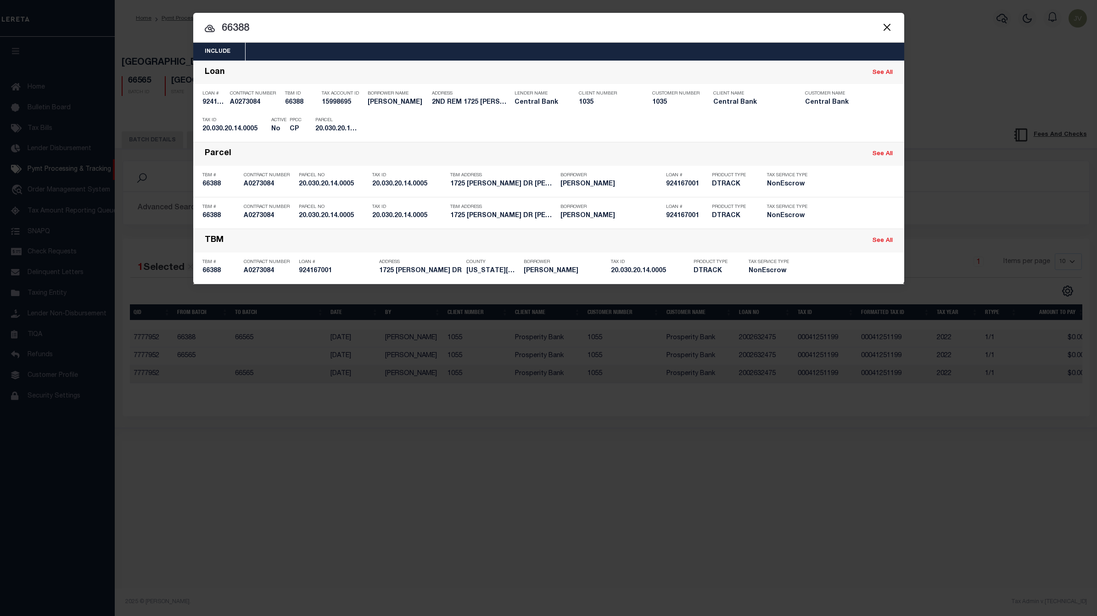
click at [331, 396] on div "Include Loans TBM Customers Borrowers Payments (Lender Non-Disb) Payments (Lend…" at bounding box center [548, 308] width 1097 height 616
click at [894, 30] on span at bounding box center [886, 26] width 35 height 29
click at [881, 31] on button "Close" at bounding box center [887, 27] width 12 height 12
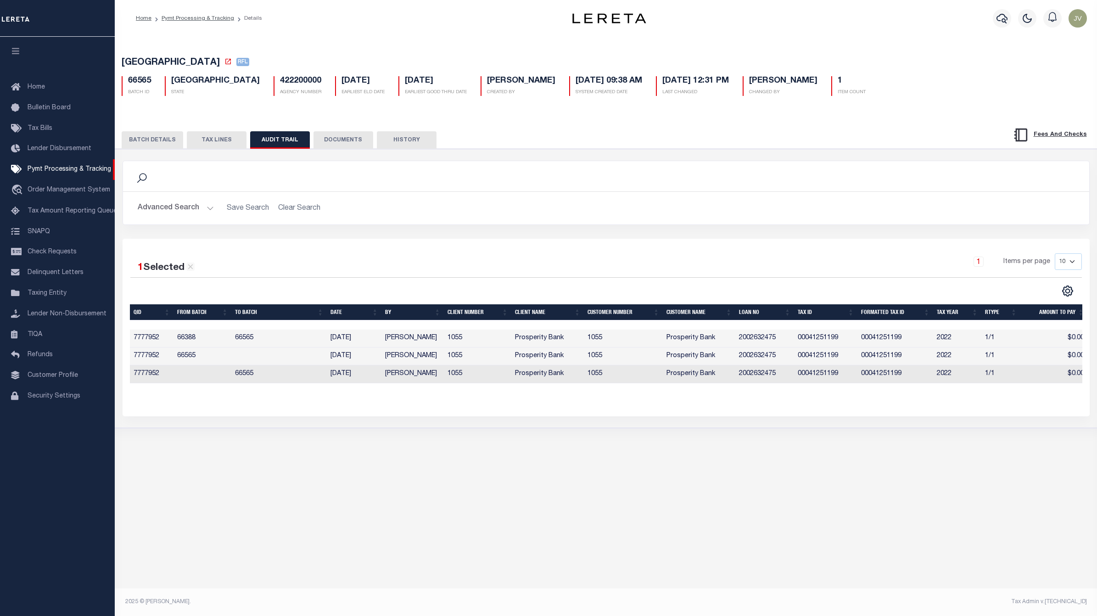
click at [233, 136] on button "TAX LINES" at bounding box center [217, 139] width 60 height 17
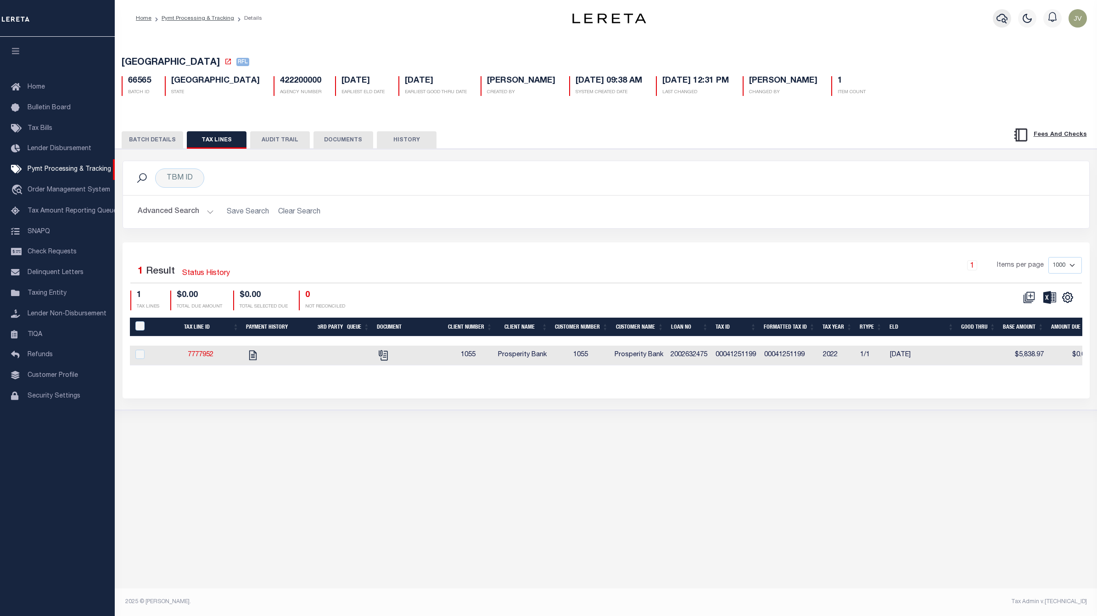
click at [1005, 14] on icon "button" at bounding box center [1001, 18] width 11 height 11
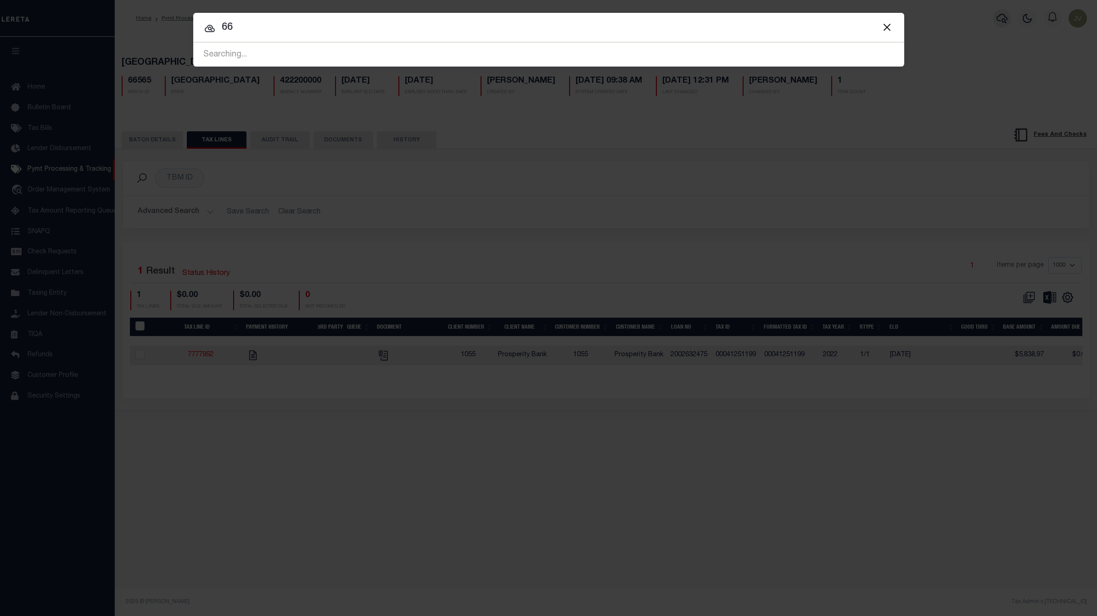
type input "6"
type input "29887"
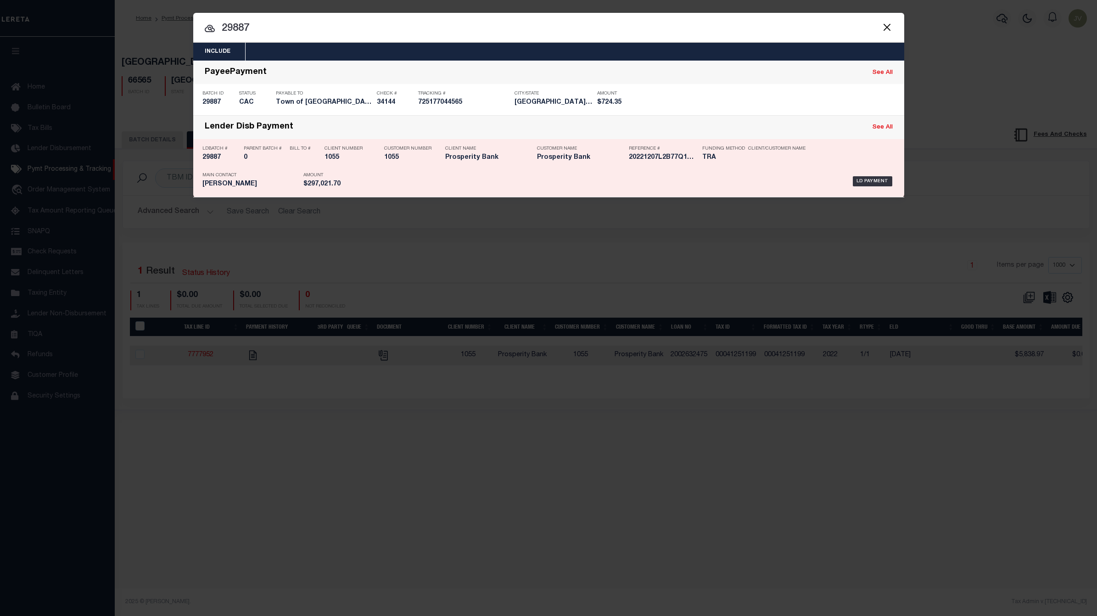
click at [219, 154] on h5 "29887" at bounding box center [220, 158] width 37 height 8
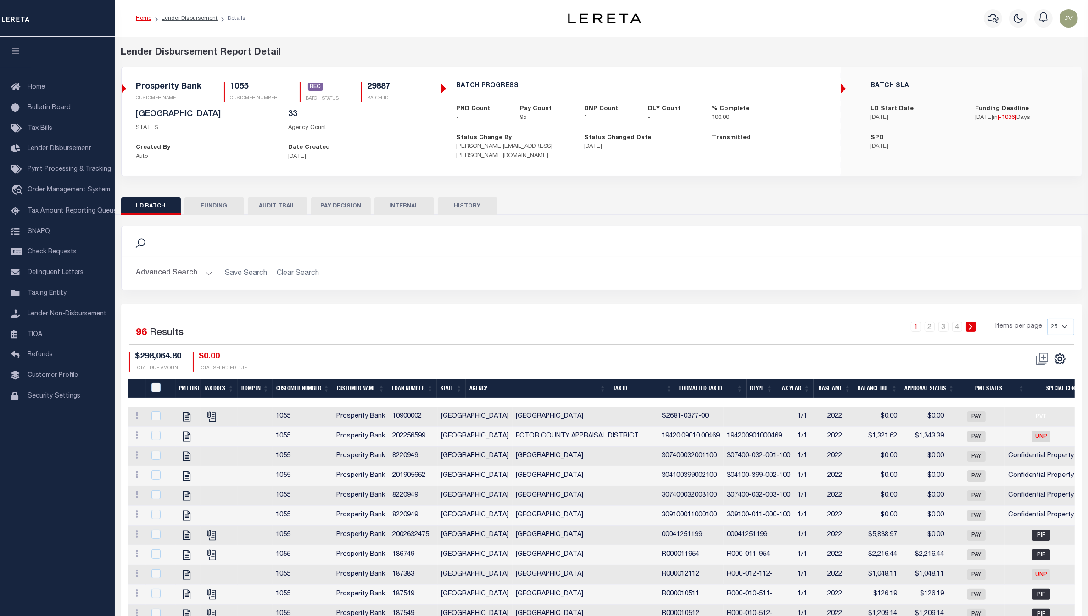
click at [230, 203] on button "FUNDING" at bounding box center [214, 205] width 60 height 17
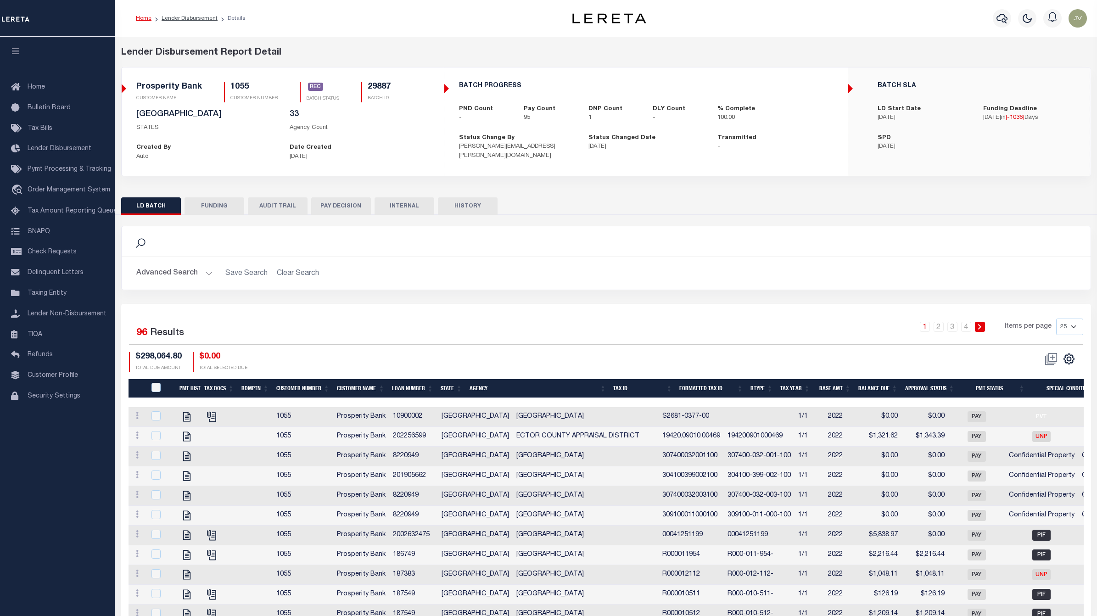
type input "$297,021.7"
type input "$0"
type input "12/07/2022"
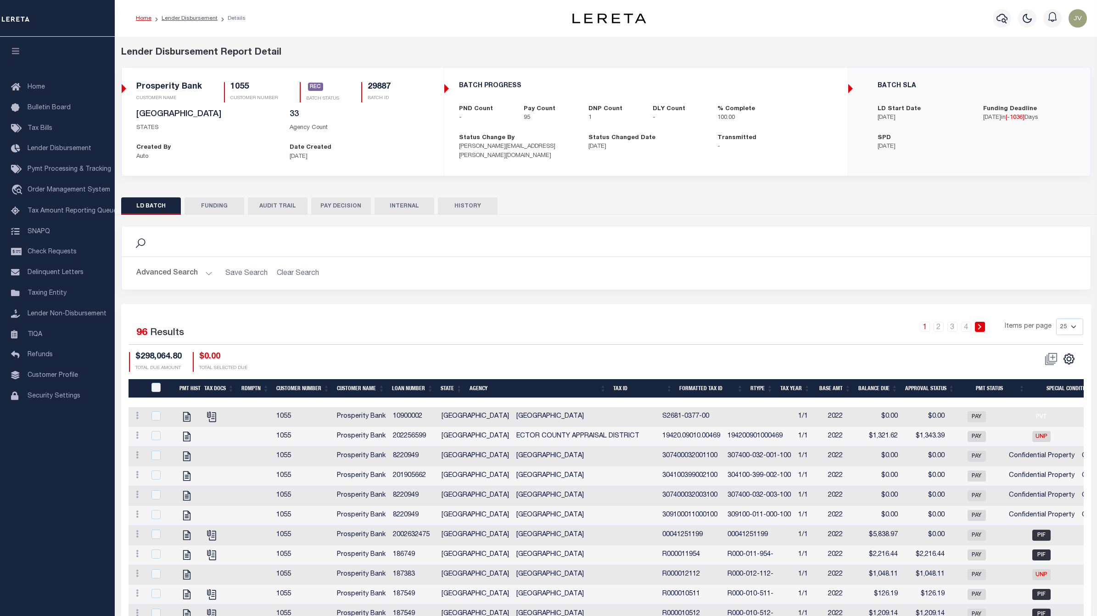
type input "20221207L2B77Q1C00197612071008FT01"
type input "12/02/2022"
select select "100"
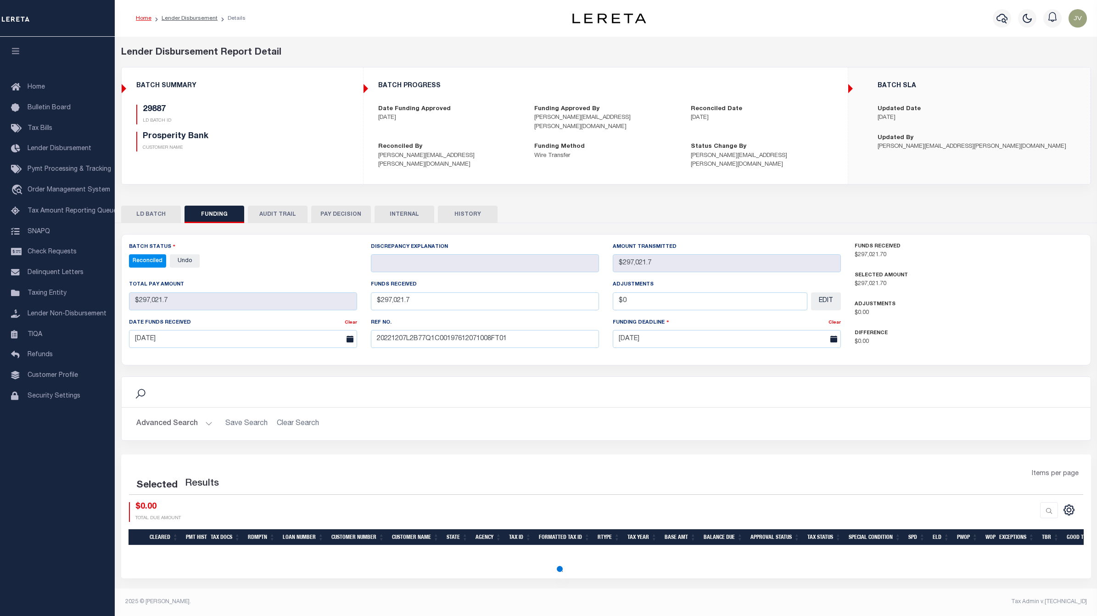
select select "100"
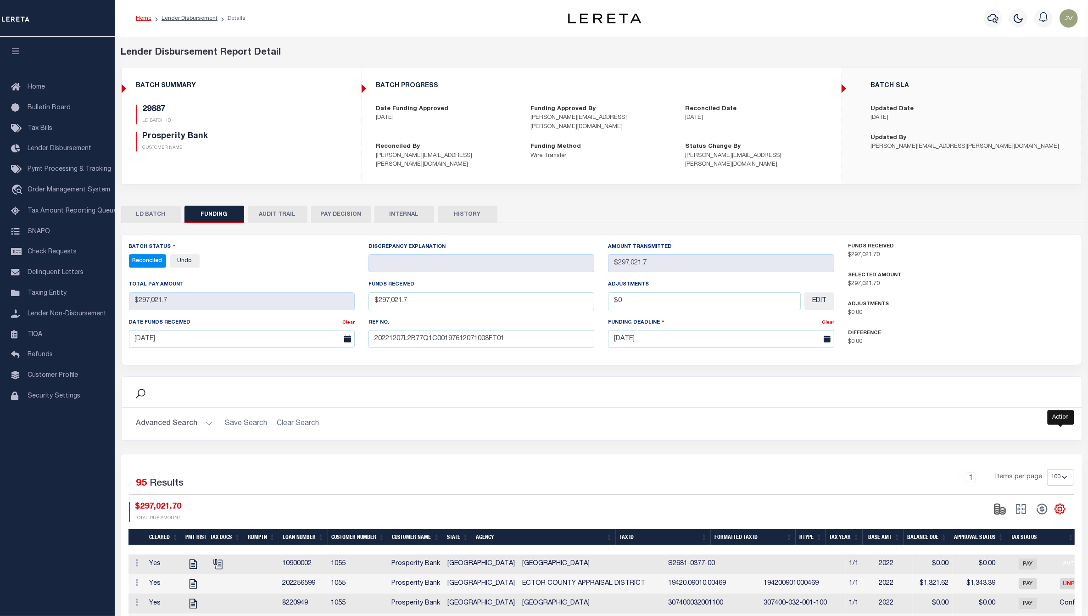
click at [1058, 504] on icon "" at bounding box center [1060, 509] width 10 height 10
click at [1026, 378] on link "CSV" at bounding box center [1021, 387] width 89 height 18
